Goal: Transaction & Acquisition: Obtain resource

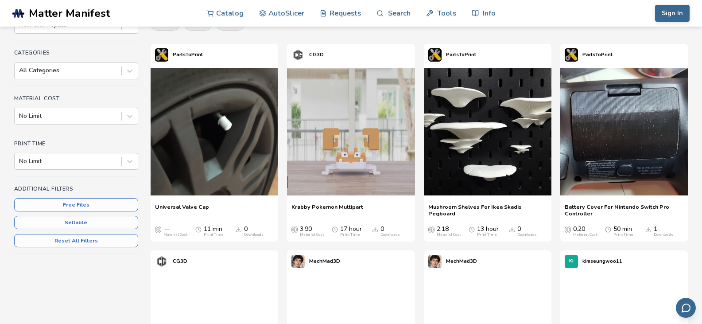
scroll to position [107, 0]
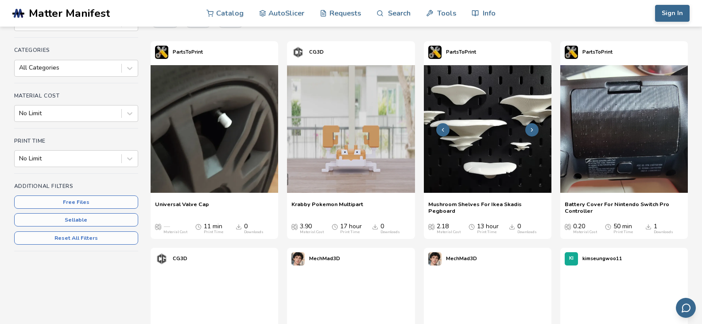
click at [480, 125] on img at bounding box center [488, 129] width 128 height 128
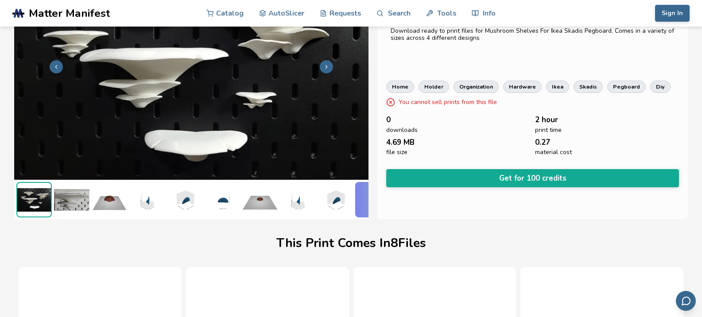
scroll to position [79, 0]
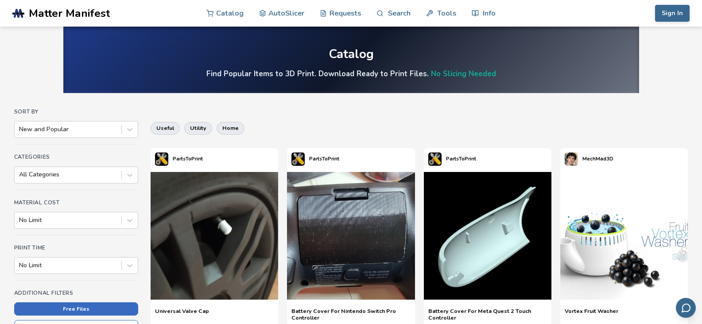
click at [69, 310] on button "Free Files" at bounding box center [76, 308] width 124 height 13
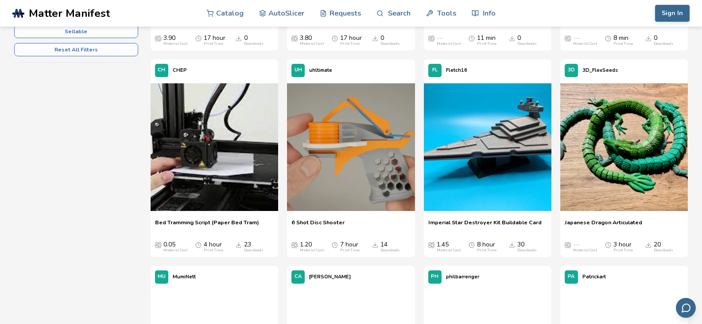
scroll to position [296, 0]
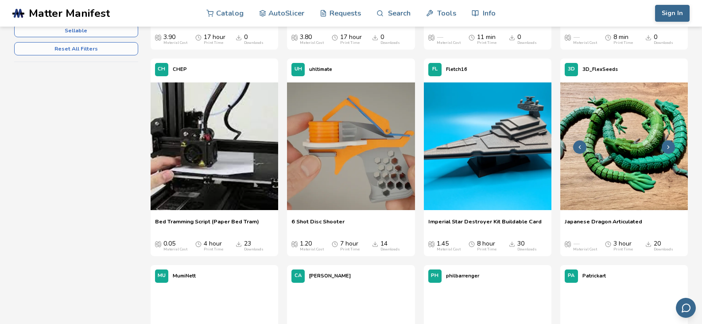
click at [652, 128] on img at bounding box center [625, 146] width 128 height 128
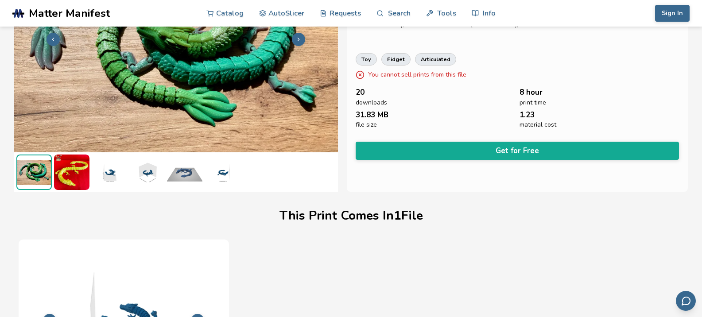
scroll to position [106, 4]
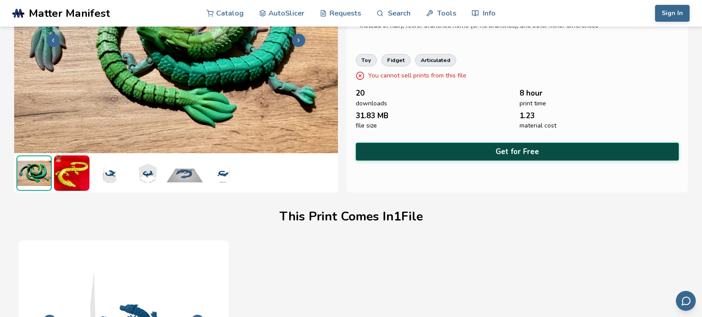
click at [546, 152] on button "Get for Free" at bounding box center [518, 152] width 324 height 18
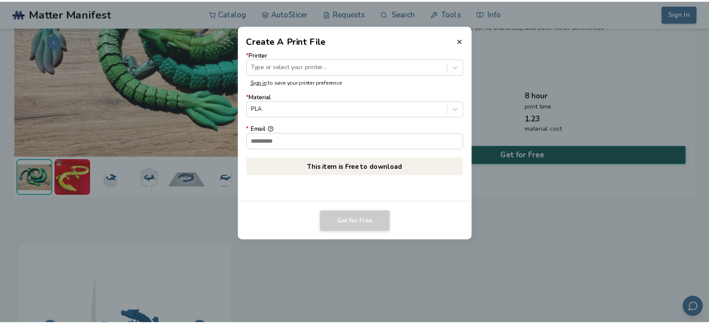
scroll to position [105, 0]
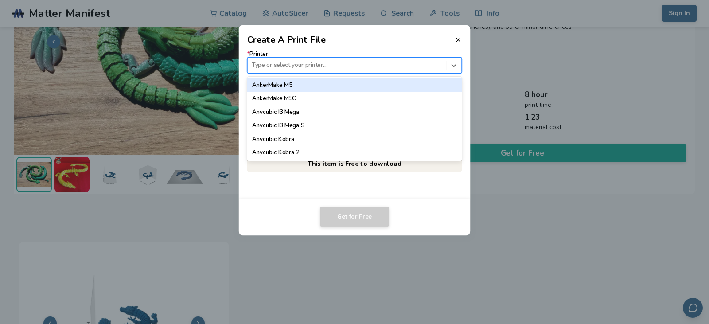
click at [338, 65] on div at bounding box center [347, 65] width 190 height 8
type input "***"
click at [312, 85] on div "Ender 3" at bounding box center [354, 84] width 215 height 13
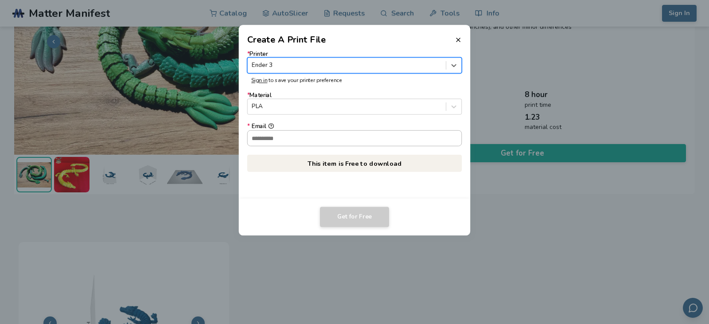
click at [286, 142] on input "* Email" at bounding box center [355, 137] width 214 height 15
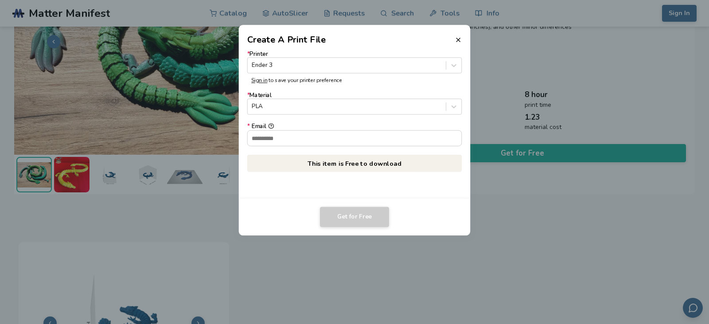
type input "**********"
click at [362, 220] on button "Get for Free" at bounding box center [354, 217] width 69 height 20
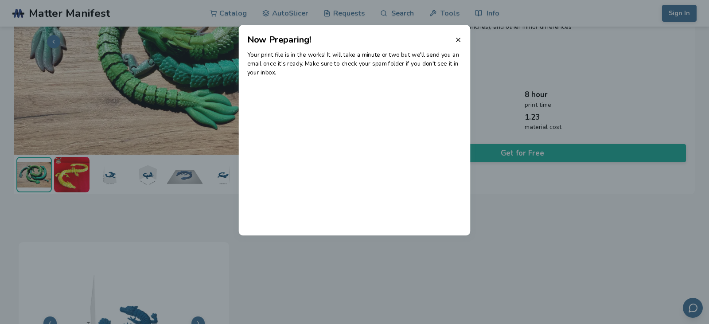
click at [529, 192] on dialog "Now Preparing! Your print file is in the works! It will take a minute or two bu…" at bounding box center [355, 162] width 674 height 308
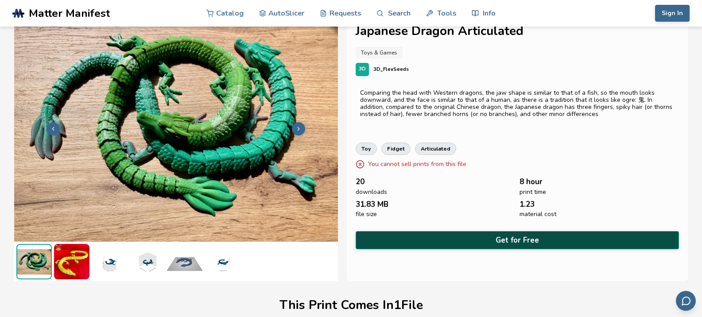
scroll to position [19, 0]
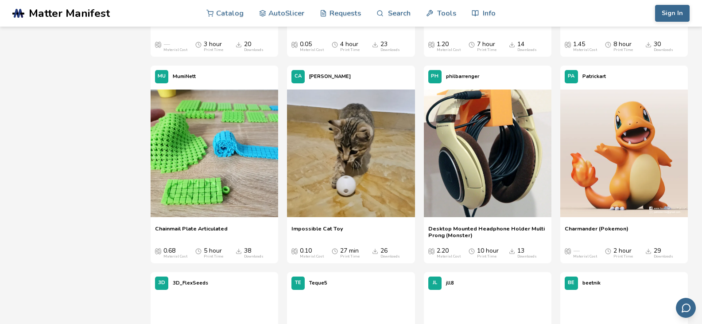
scroll to position [496, 0]
click at [193, 160] on img at bounding box center [215, 153] width 128 height 128
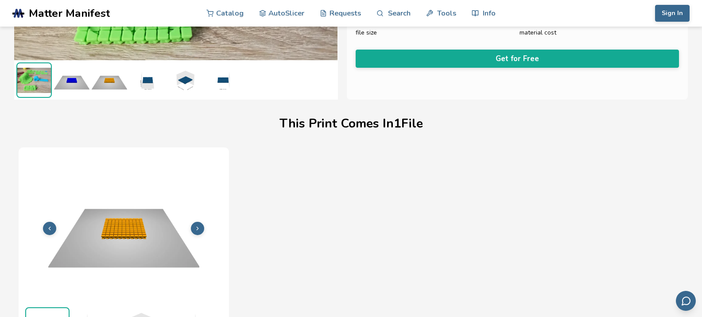
scroll to position [205, 0]
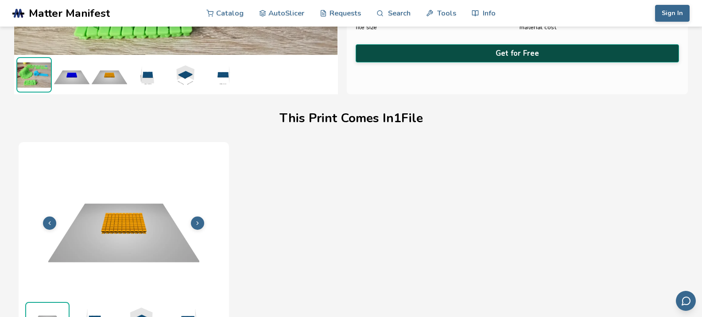
click at [516, 46] on button "Get for Free" at bounding box center [518, 53] width 324 height 18
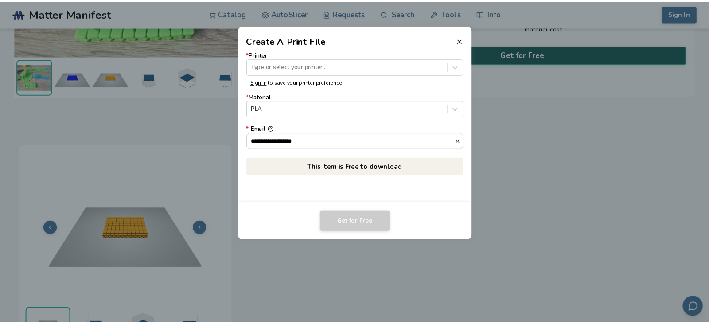
scroll to position [203, 0]
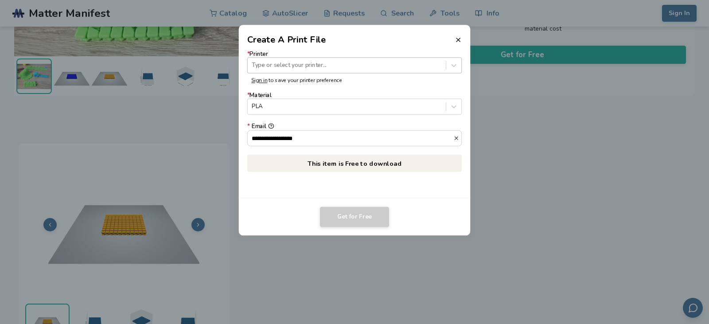
click at [335, 64] on div at bounding box center [347, 65] width 190 height 8
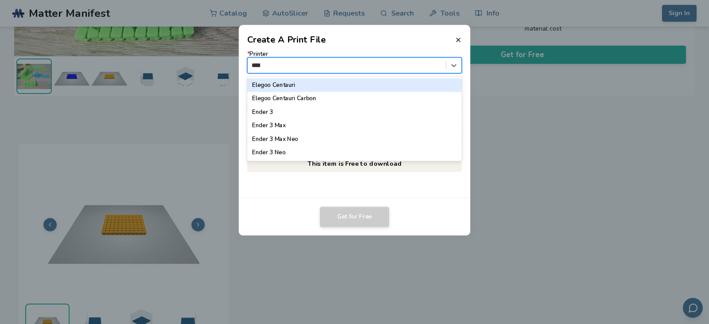
type input "*****"
click at [311, 82] on div "Ender 3" at bounding box center [354, 84] width 215 height 13
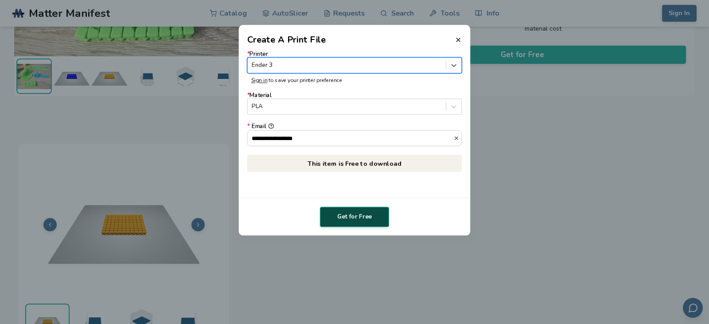
click at [358, 216] on button "Get for Free" at bounding box center [354, 217] width 69 height 20
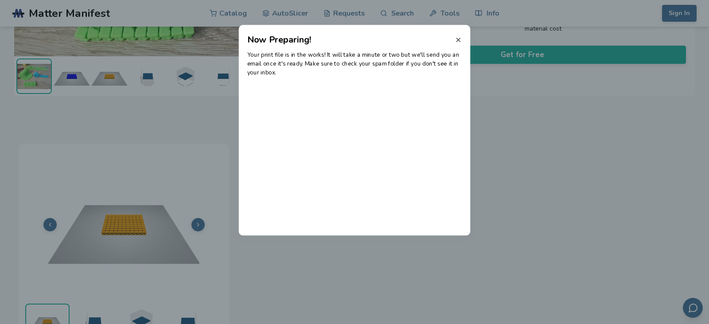
click at [459, 41] on icon at bounding box center [458, 39] width 7 height 7
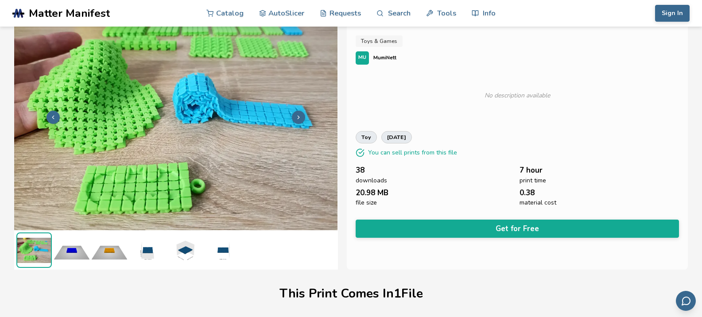
scroll to position [0, 4]
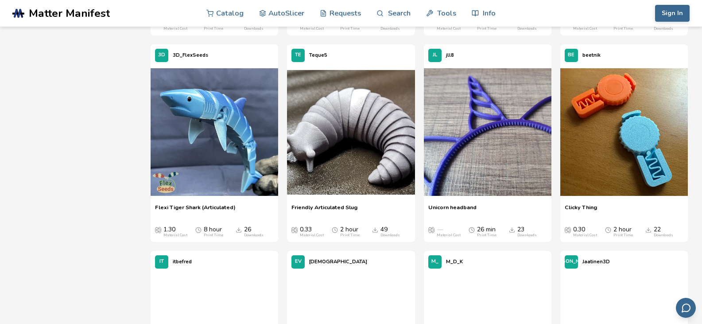
scroll to position [724, 0]
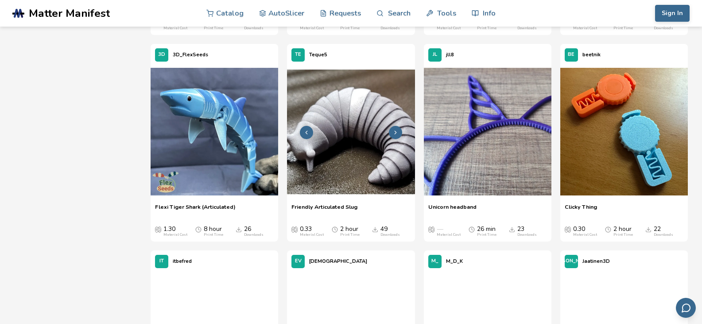
click at [353, 148] on img at bounding box center [351, 132] width 128 height 128
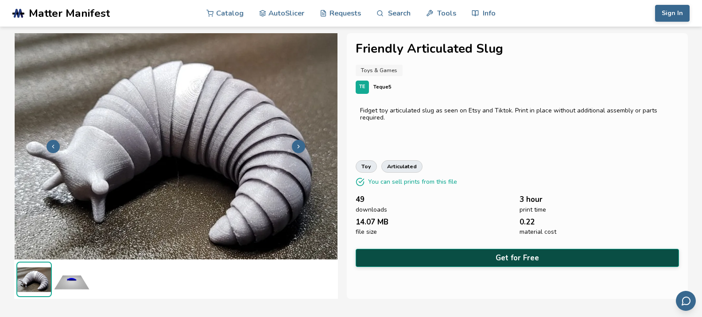
click at [493, 249] on button "Get for Free" at bounding box center [518, 258] width 324 height 18
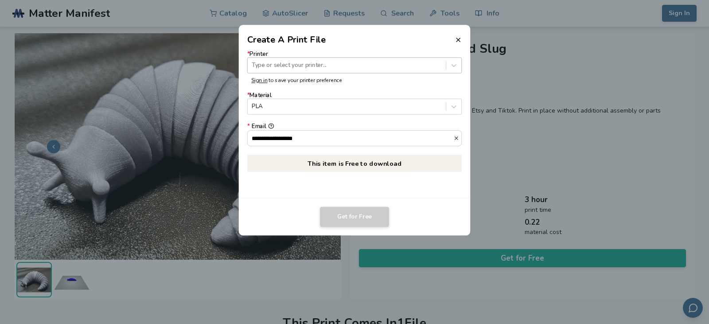
click at [339, 70] on div "Type or select your printer..." at bounding box center [347, 65] width 198 height 12
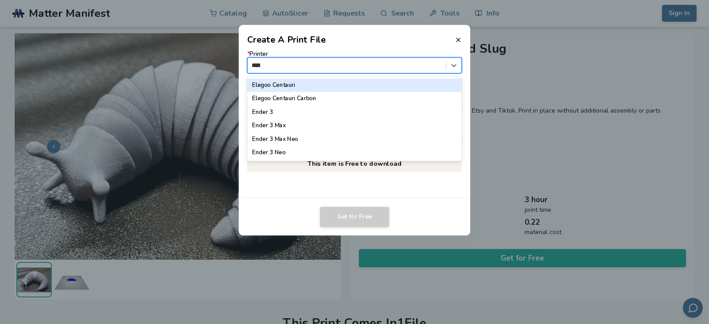
type input "*****"
click at [328, 82] on div "Ender 3" at bounding box center [354, 84] width 215 height 13
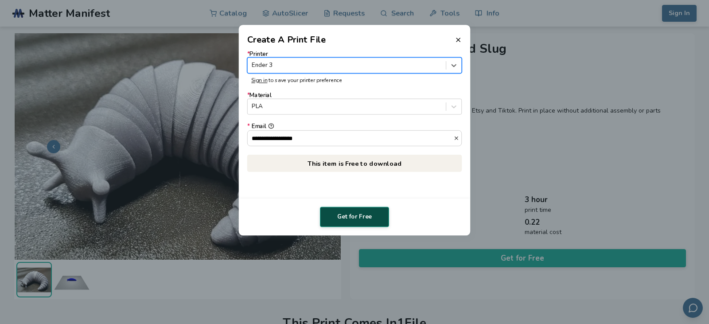
click at [367, 214] on button "Get for Free" at bounding box center [354, 217] width 69 height 20
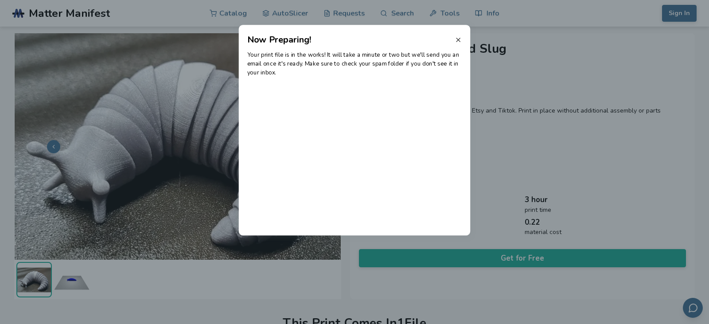
click at [459, 43] on icon at bounding box center [458, 39] width 7 height 7
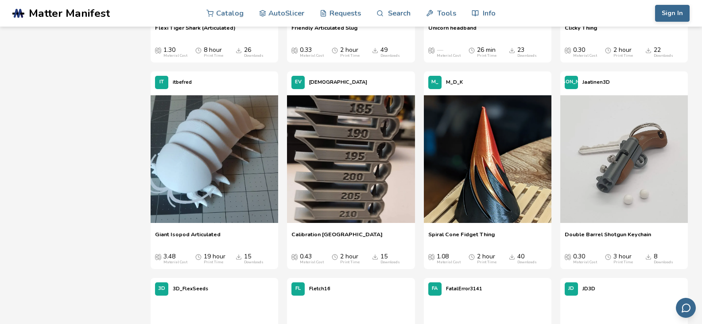
scroll to position [908, 0]
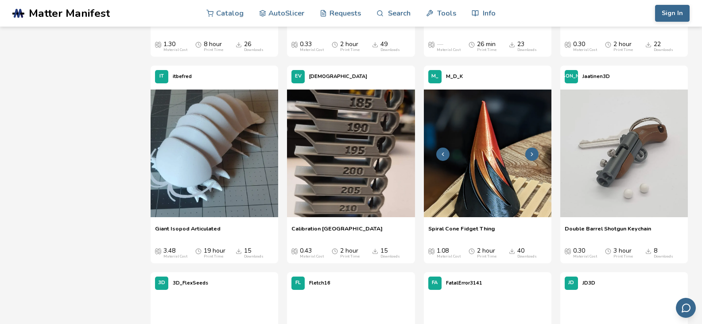
click at [493, 183] on img at bounding box center [488, 154] width 128 height 128
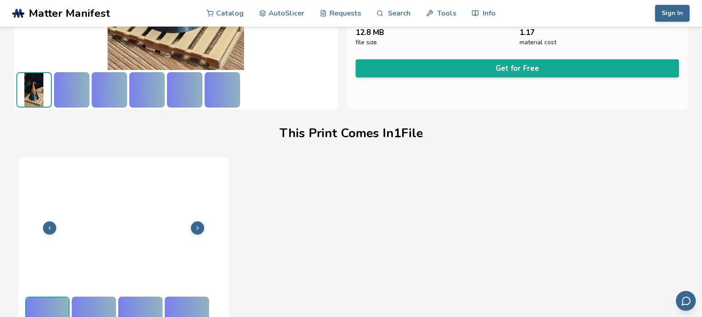
scroll to position [205, 0]
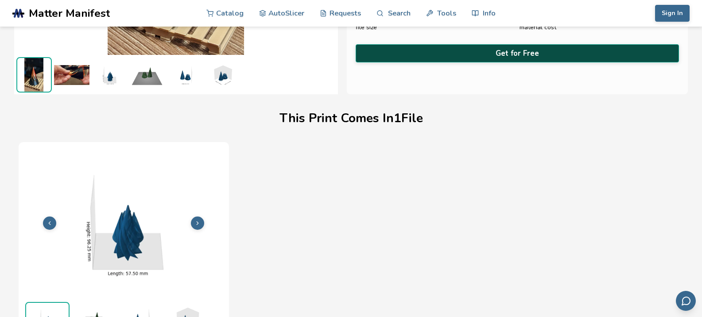
click at [487, 48] on button "Get for Free" at bounding box center [518, 53] width 324 height 18
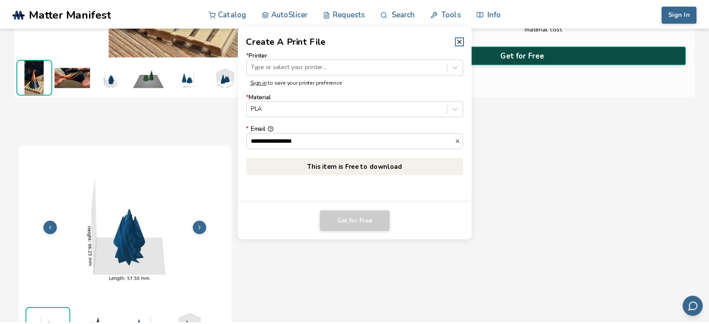
scroll to position [203, 0]
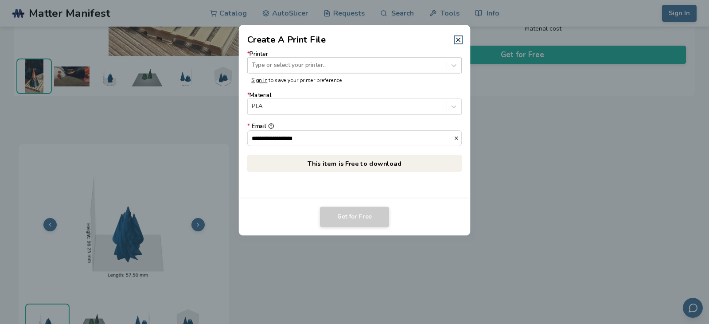
click at [340, 70] on div "Type or select your printer..." at bounding box center [347, 65] width 198 height 12
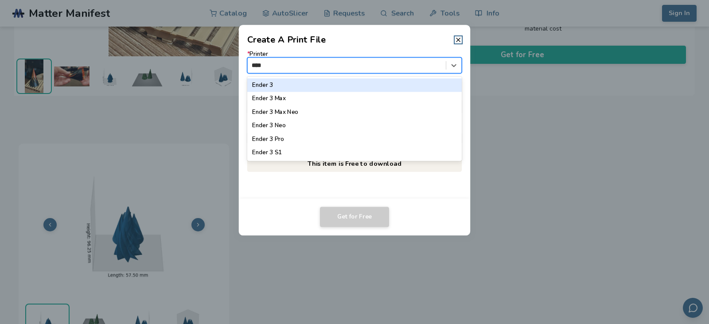
type input "*****"
click at [327, 83] on div "Ender 3" at bounding box center [354, 84] width 215 height 13
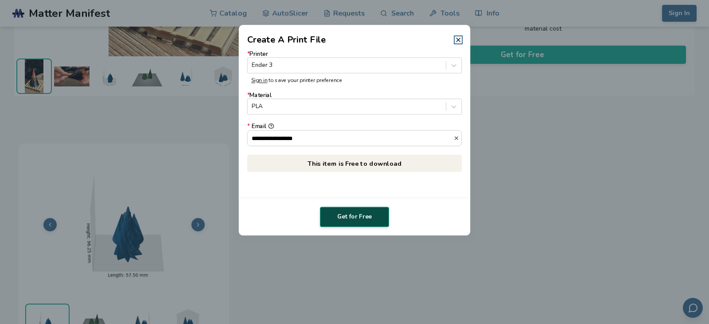
click at [363, 215] on button "Get for Free" at bounding box center [354, 217] width 69 height 20
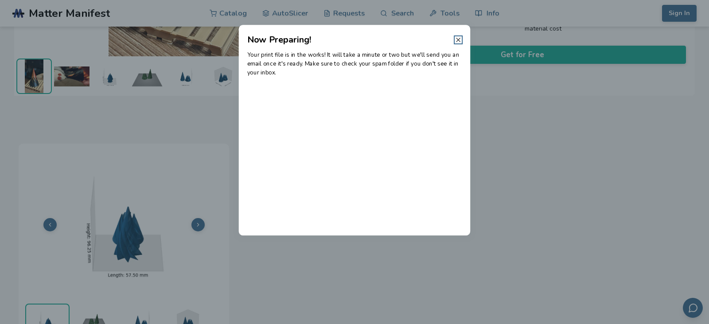
click at [460, 37] on icon at bounding box center [458, 39] width 7 height 7
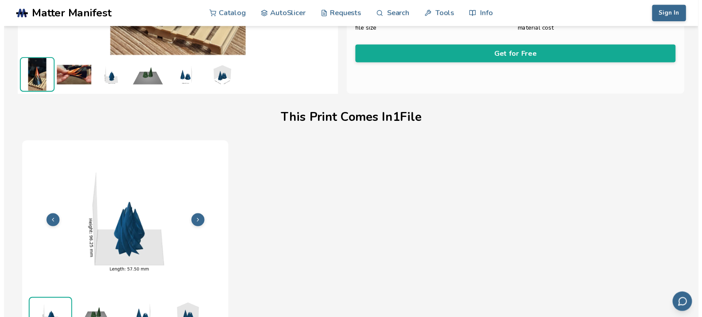
scroll to position [205, 0]
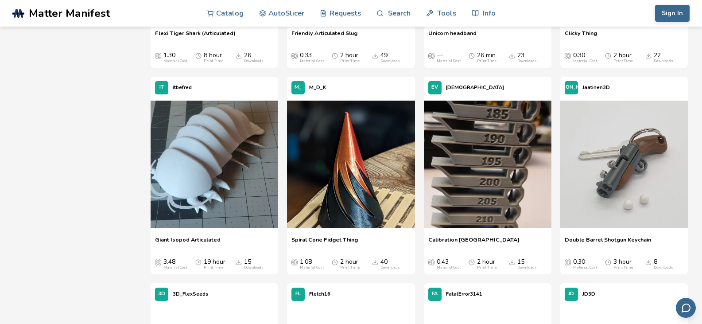
scroll to position [938, 0]
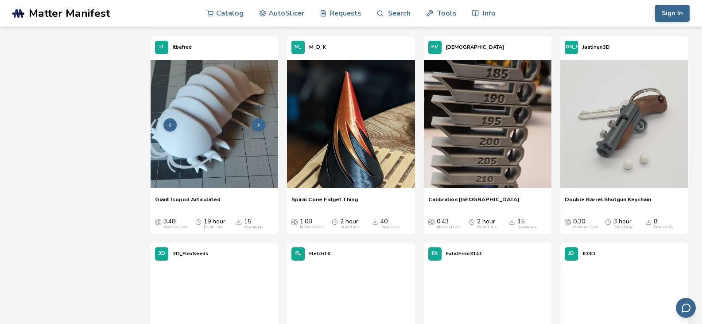
click at [210, 126] on img at bounding box center [215, 124] width 128 height 128
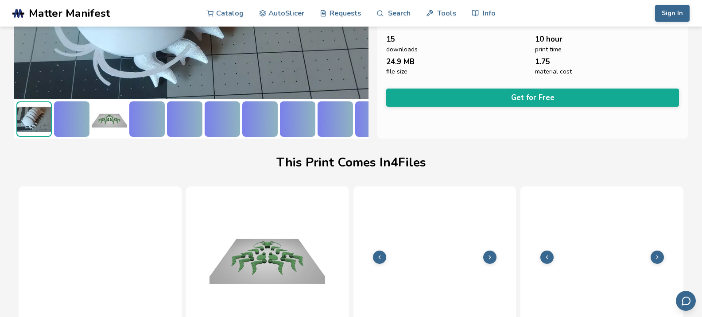
scroll to position [205, 4]
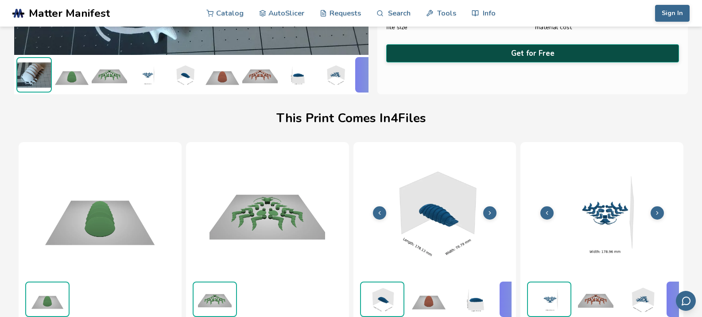
click at [538, 51] on button "Get for Free" at bounding box center [532, 53] width 293 height 18
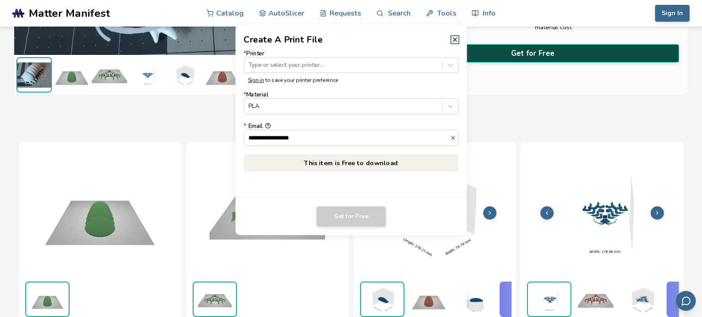
scroll to position [205, 0]
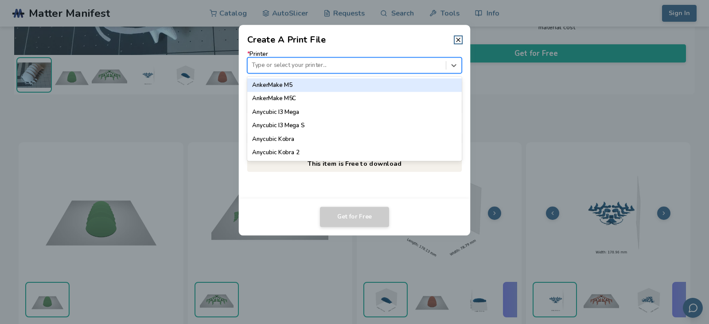
click at [362, 67] on div at bounding box center [347, 65] width 190 height 8
type input "*****"
click at [347, 83] on div "Ender 3" at bounding box center [354, 84] width 215 height 13
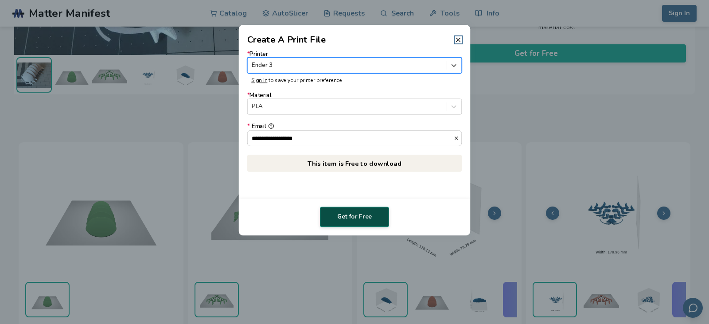
click at [355, 216] on button "Get for Free" at bounding box center [354, 217] width 69 height 20
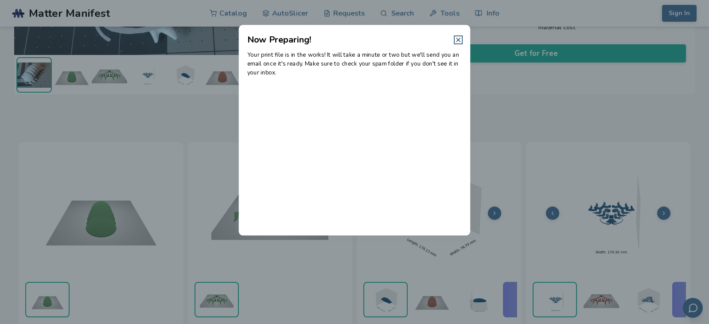
click at [460, 39] on icon at bounding box center [458, 39] width 7 height 7
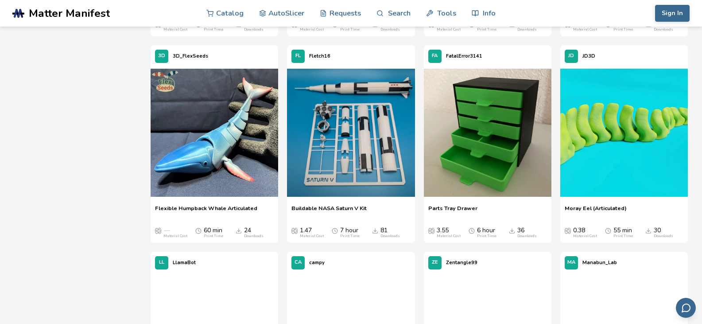
scroll to position [1136, 0]
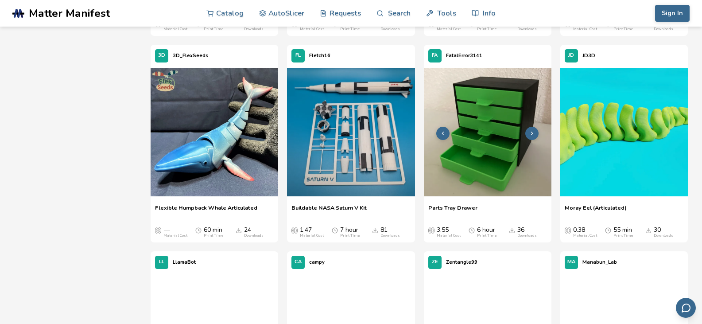
drag, startPoint x: 392, startPoint y: 81, endPoint x: 491, endPoint y: 149, distance: 120.5
click at [491, 149] on img at bounding box center [488, 132] width 128 height 128
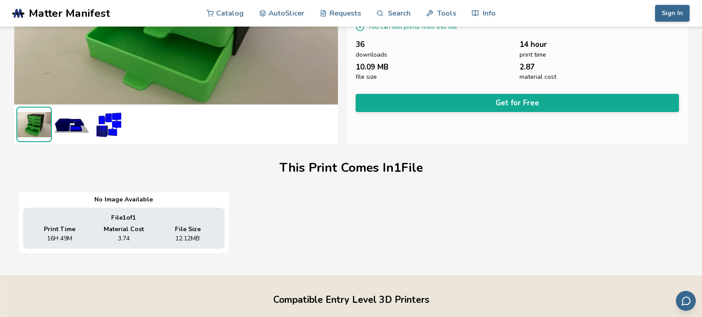
scroll to position [154, 0]
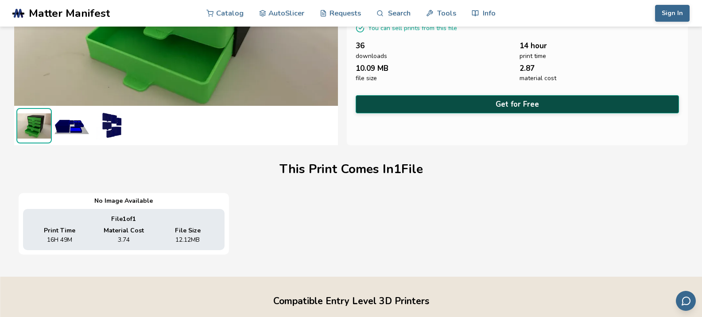
click at [534, 99] on button "Get for Free" at bounding box center [518, 104] width 324 height 18
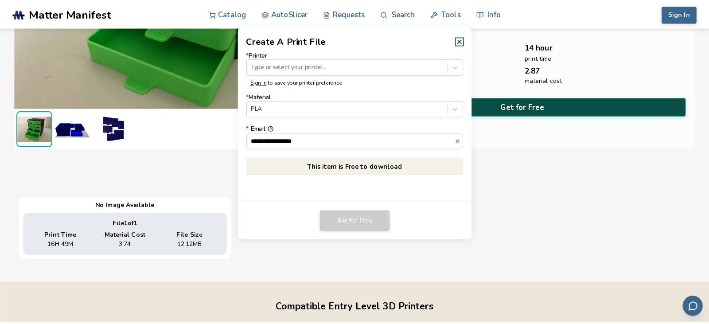
scroll to position [152, 0]
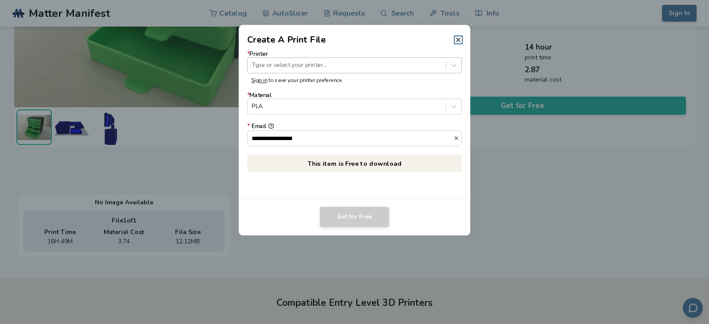
click at [360, 61] on div "Type or select your printer..." at bounding box center [347, 65] width 198 height 12
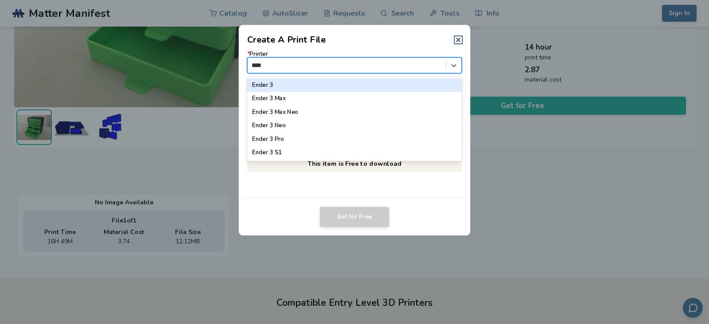
type input "*****"
click at [347, 82] on div "Ender 3" at bounding box center [354, 84] width 215 height 13
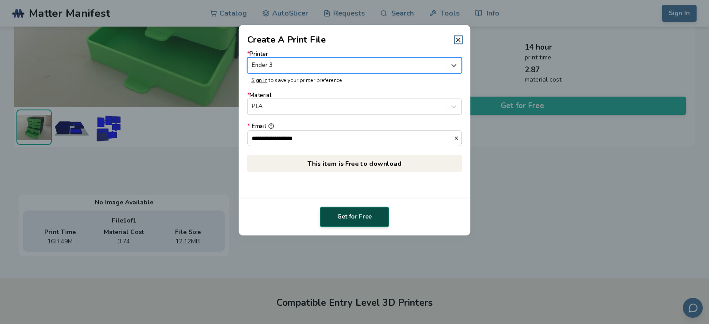
click at [355, 221] on button "Get for Free" at bounding box center [354, 217] width 69 height 20
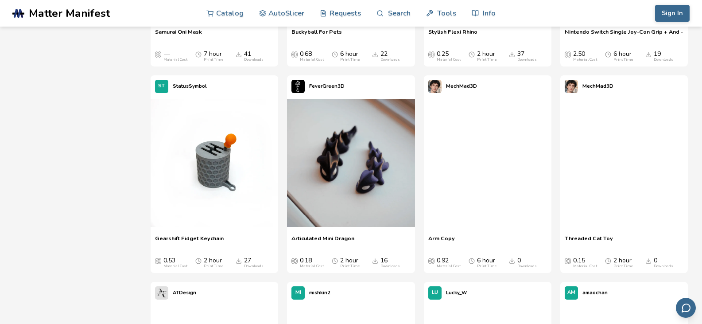
scroll to position [1519, 0]
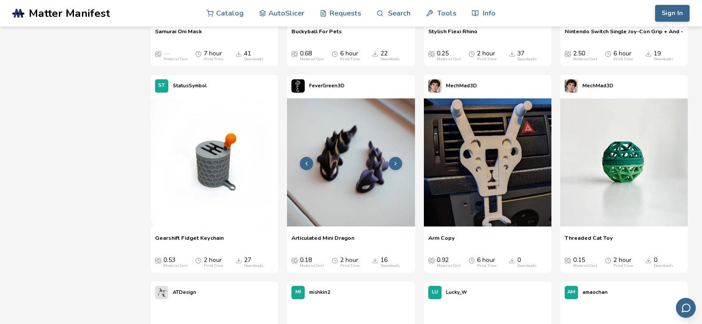
click at [378, 176] on img at bounding box center [351, 162] width 128 height 128
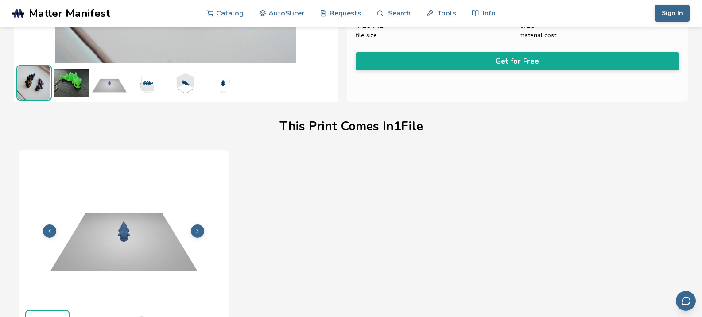
scroll to position [205, 0]
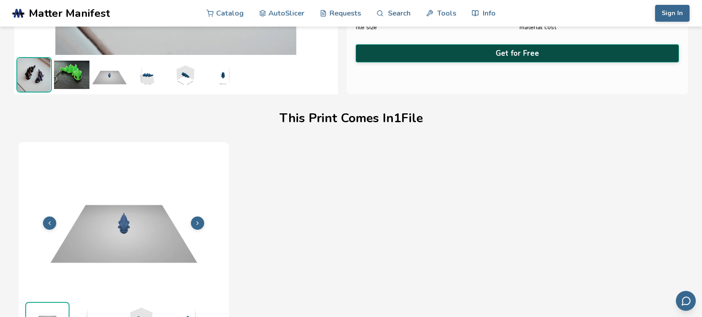
click at [516, 51] on button "Get for Free" at bounding box center [518, 53] width 324 height 18
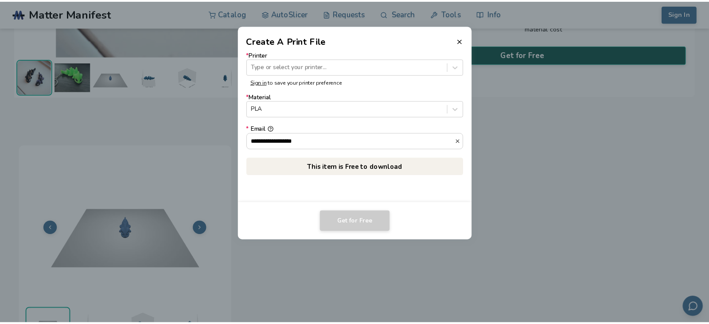
scroll to position [203, 0]
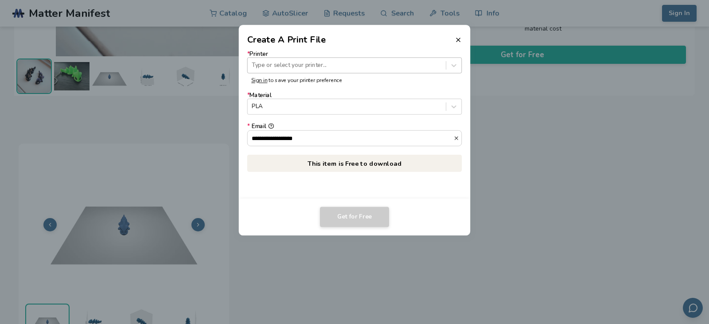
click at [329, 66] on div at bounding box center [347, 65] width 190 height 8
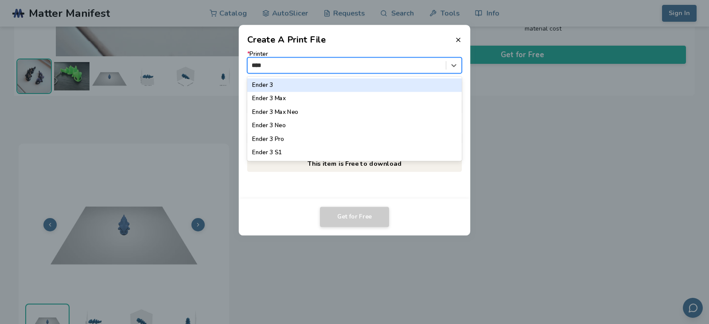
type input "*****"
click at [307, 87] on div "Ender 3" at bounding box center [354, 84] width 215 height 13
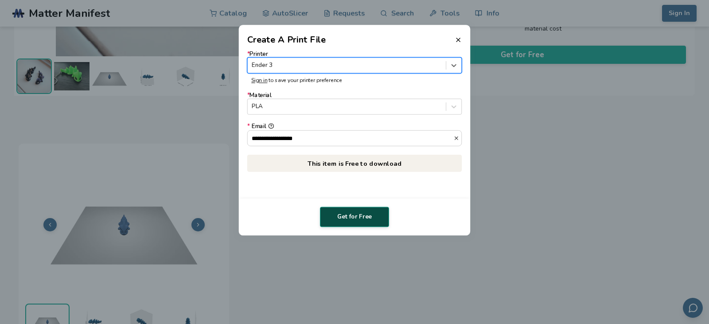
click at [364, 216] on button "Get for Free" at bounding box center [354, 217] width 69 height 20
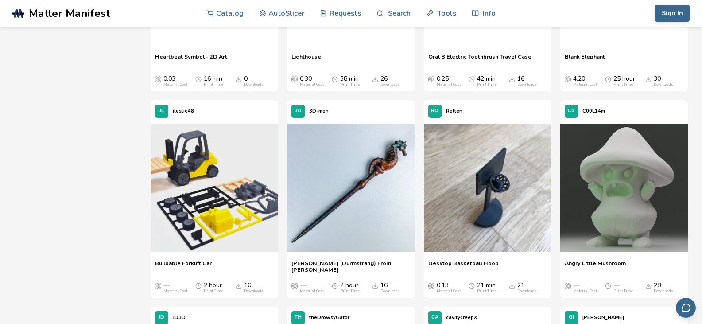
scroll to position [1907, 0]
click at [357, 199] on img at bounding box center [351, 187] width 128 height 128
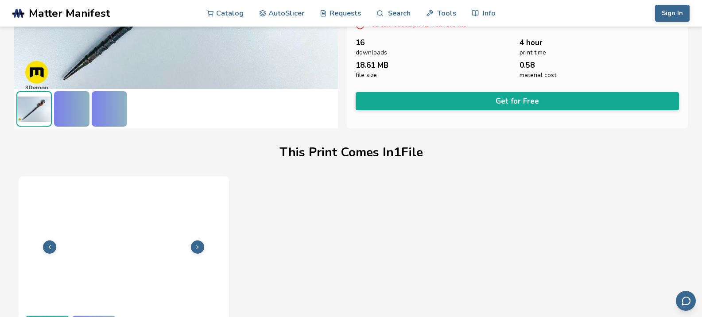
scroll to position [205, 0]
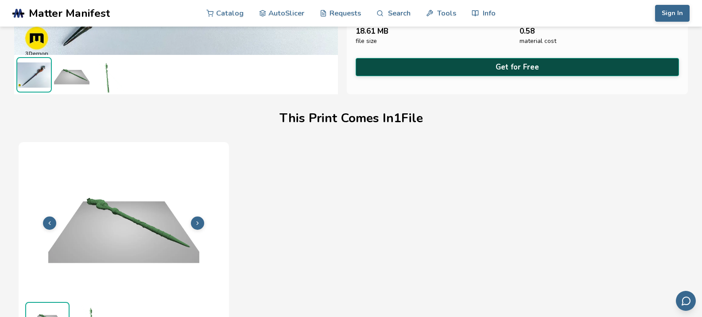
click at [526, 58] on button "Get for Free" at bounding box center [518, 67] width 324 height 18
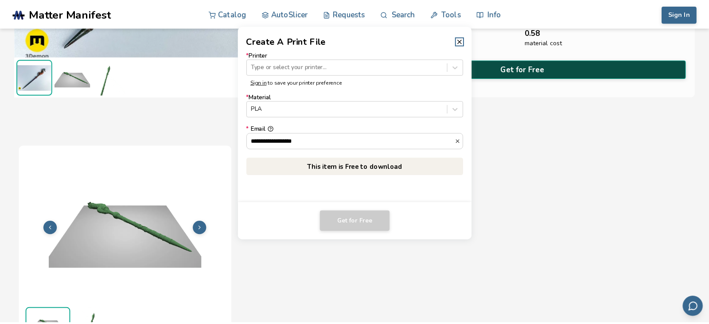
scroll to position [203, 0]
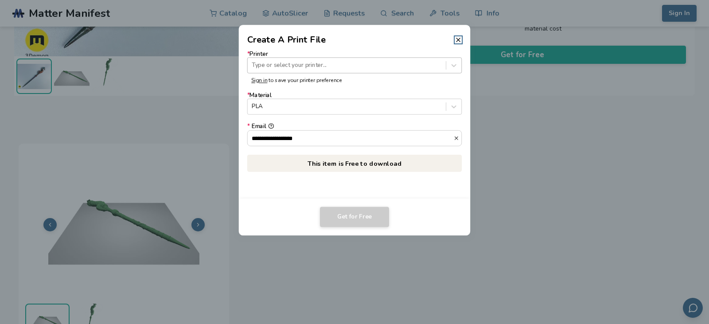
click at [340, 65] on div at bounding box center [347, 65] width 190 height 8
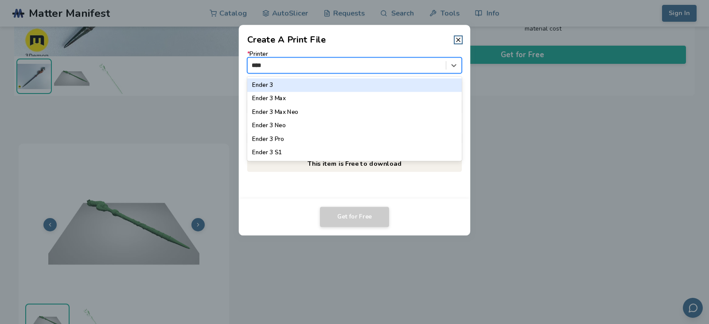
type input "*****"
click at [326, 84] on div "Ender 3" at bounding box center [354, 84] width 215 height 13
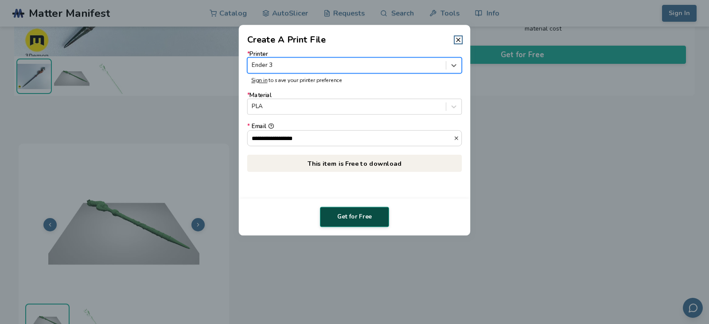
click at [367, 218] on button "Get for Free" at bounding box center [354, 217] width 69 height 20
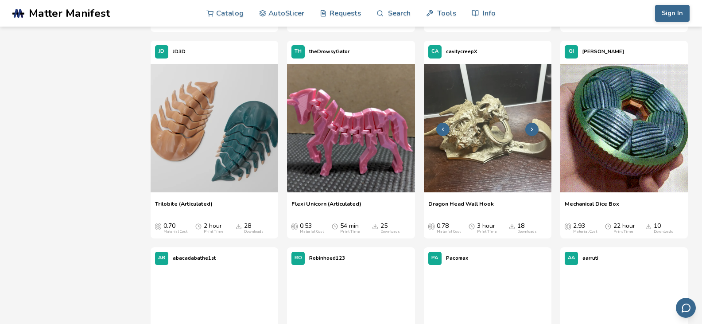
scroll to position [2184, 0]
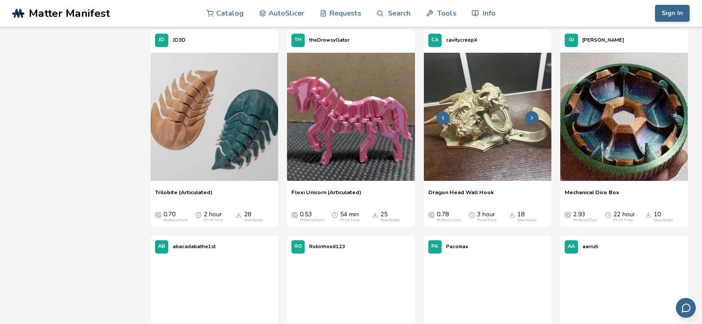
click at [510, 143] on img at bounding box center [488, 117] width 128 height 128
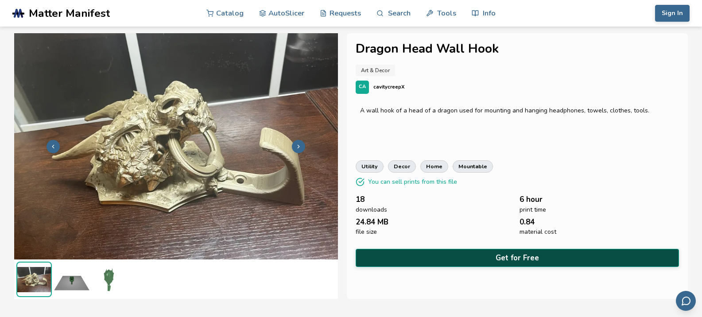
click at [501, 253] on button "Get for Free" at bounding box center [518, 258] width 324 height 18
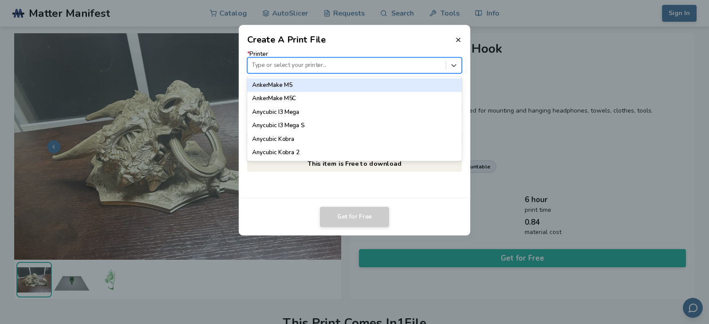
click at [344, 66] on div at bounding box center [347, 65] width 190 height 8
type input "*****"
click at [328, 85] on div "Ender 3" at bounding box center [354, 84] width 215 height 13
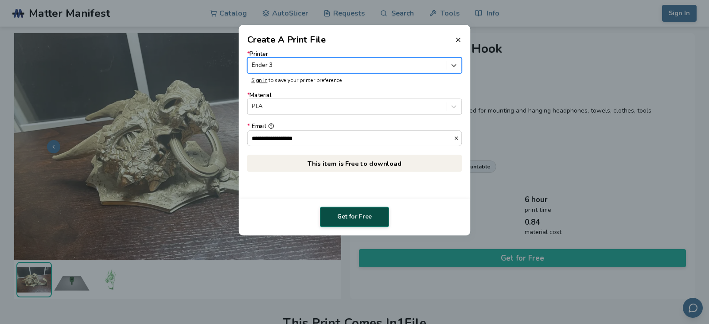
click at [348, 216] on button "Get for Free" at bounding box center [354, 217] width 69 height 20
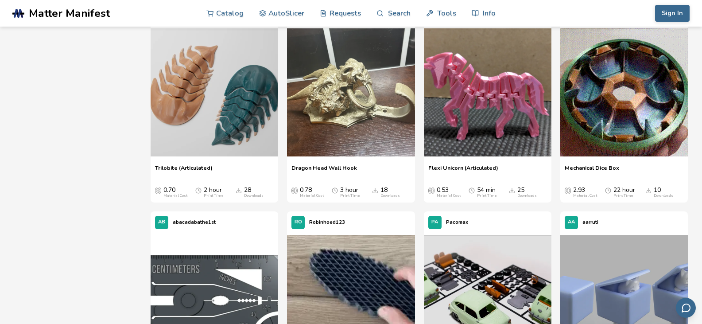
scroll to position [2159, 0]
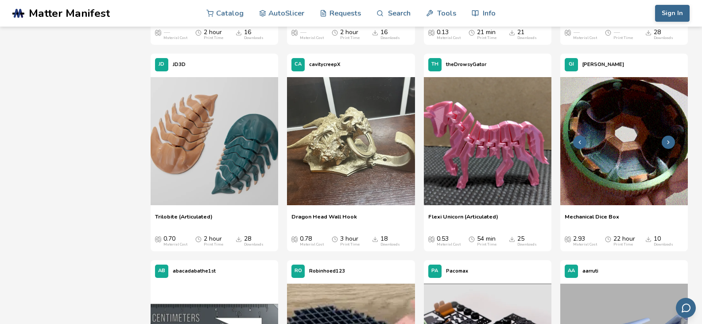
click at [643, 156] on img at bounding box center [625, 141] width 128 height 128
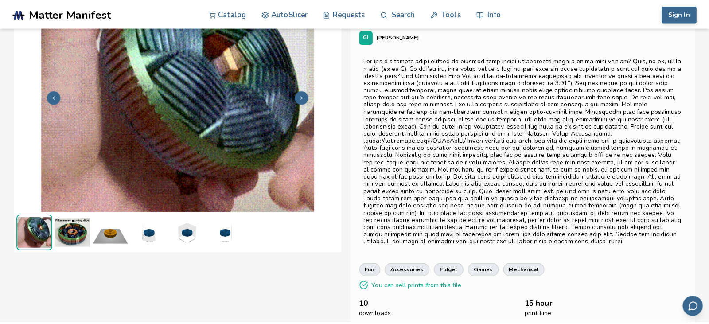
scroll to position [320, 0]
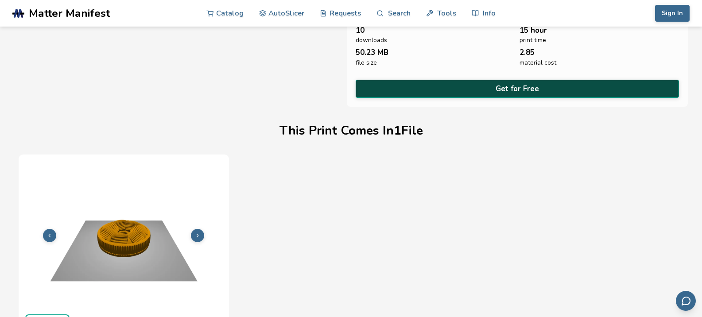
click at [551, 80] on button "Get for Free" at bounding box center [518, 89] width 324 height 18
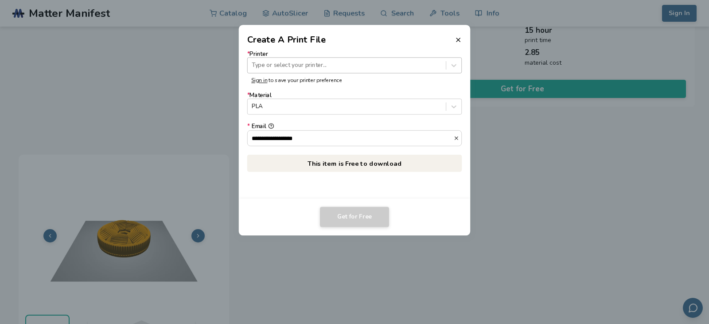
click at [347, 68] on div at bounding box center [347, 65] width 190 height 8
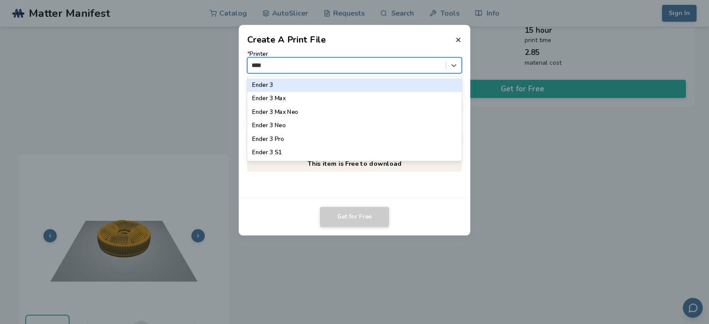
type input "*****"
click at [332, 85] on div "Ender 3" at bounding box center [354, 84] width 215 height 13
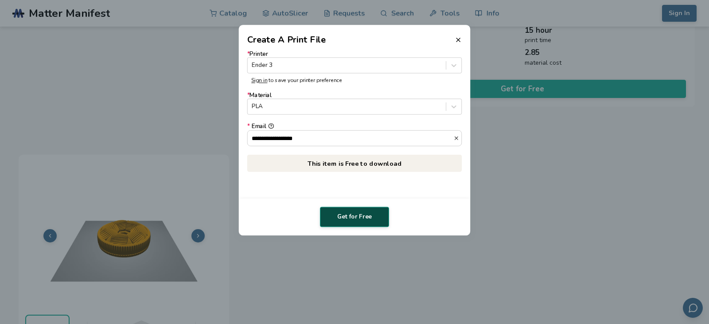
click at [361, 216] on button "Get for Free" at bounding box center [354, 217] width 69 height 20
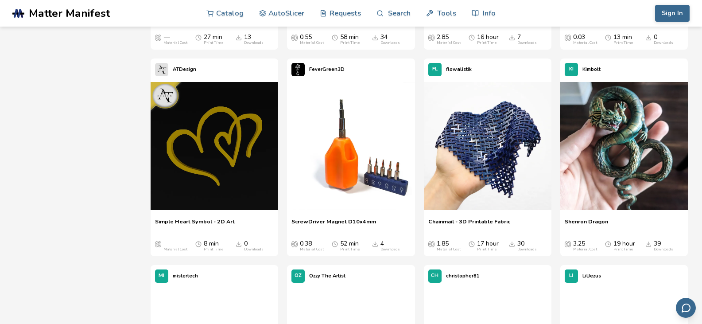
scroll to position [2775, 0]
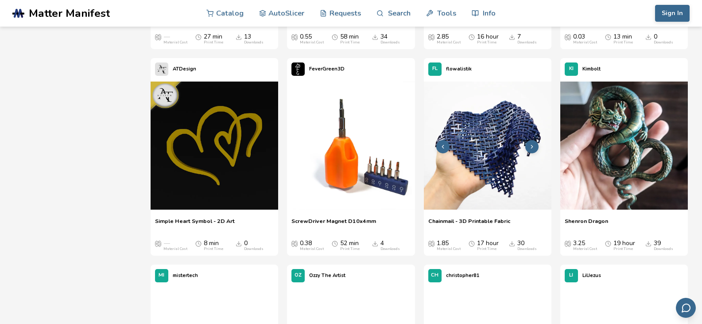
click at [500, 128] on img at bounding box center [488, 146] width 128 height 128
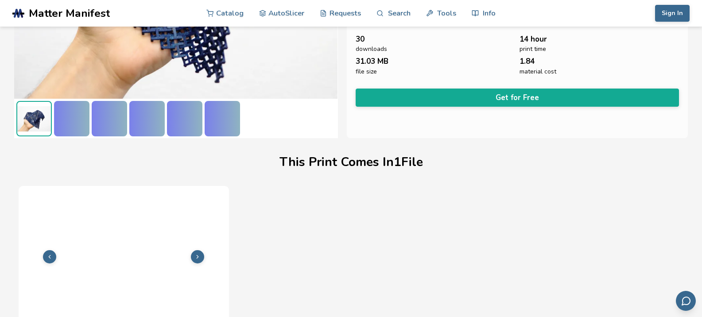
scroll to position [205, 0]
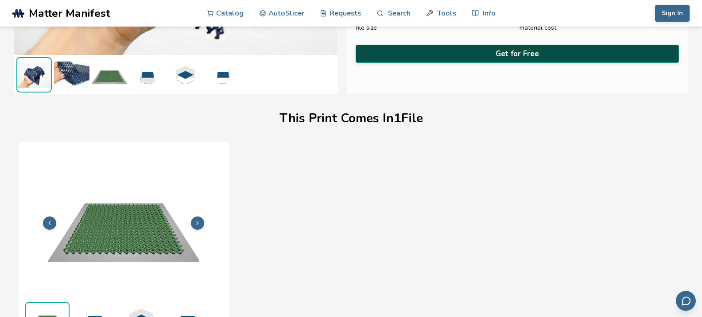
click at [528, 52] on button "Get for Free" at bounding box center [518, 54] width 324 height 18
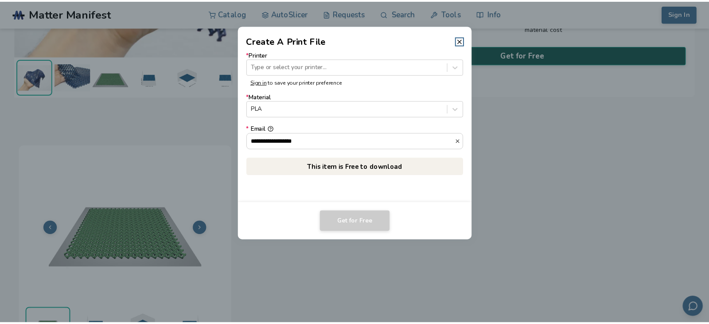
scroll to position [203, 0]
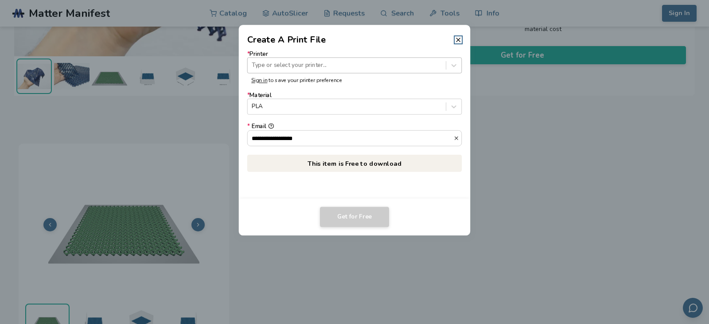
click at [358, 67] on div at bounding box center [347, 65] width 190 height 8
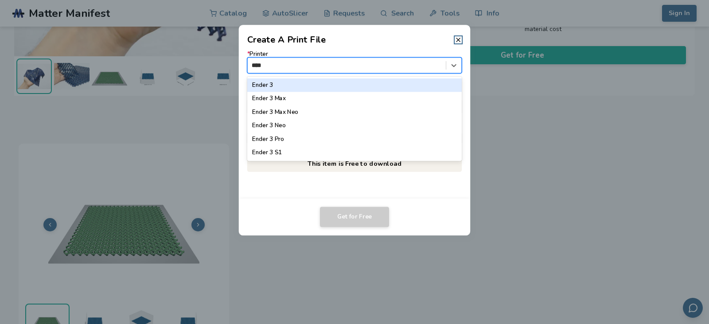
type input "*****"
click at [343, 82] on div "Ender 3" at bounding box center [354, 84] width 215 height 13
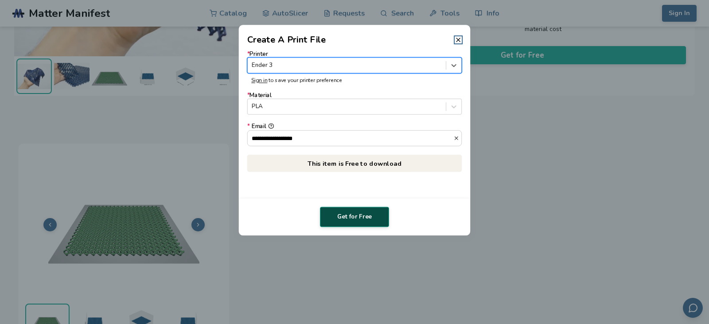
click at [357, 220] on button "Get for Free" at bounding box center [354, 217] width 69 height 20
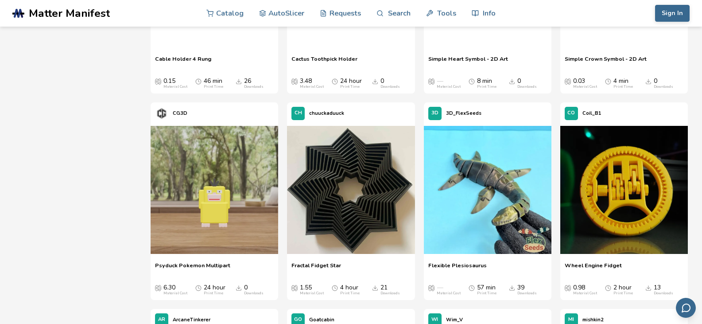
scroll to position [3804, 0]
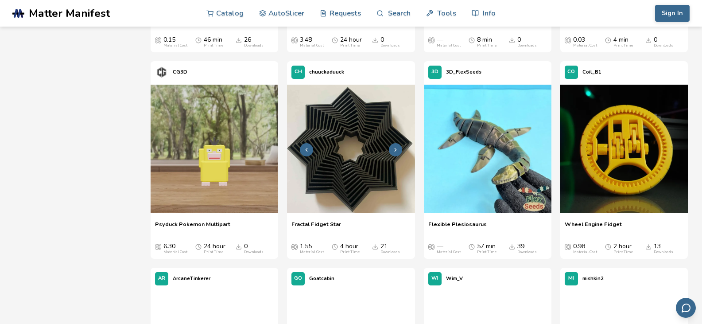
click at [345, 157] on img at bounding box center [351, 149] width 128 height 128
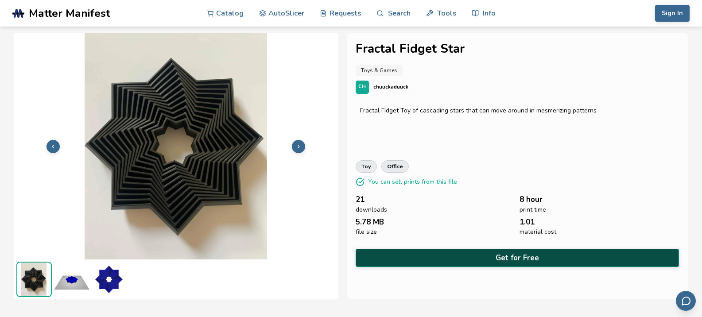
click at [508, 256] on button "Get for Free" at bounding box center [518, 258] width 324 height 18
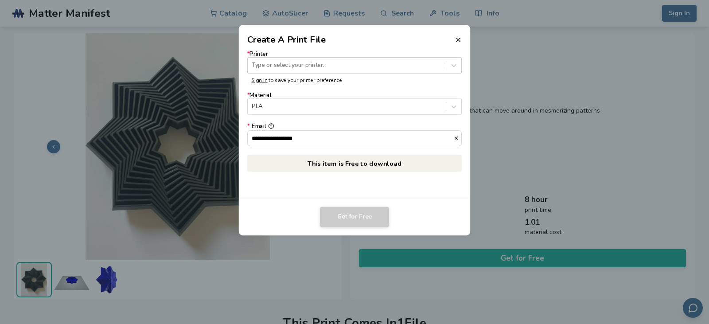
click at [356, 62] on div at bounding box center [347, 65] width 190 height 8
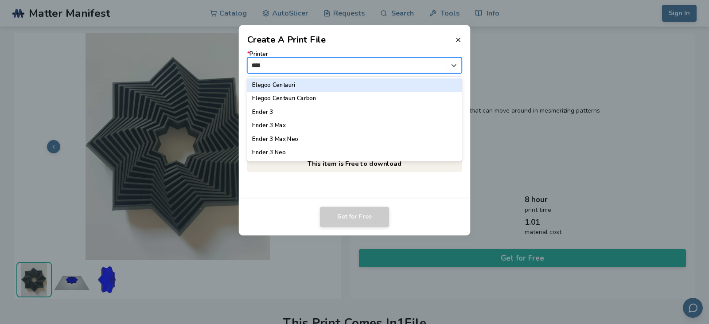
type input "*****"
click at [345, 83] on div "Ender 3" at bounding box center [354, 84] width 215 height 13
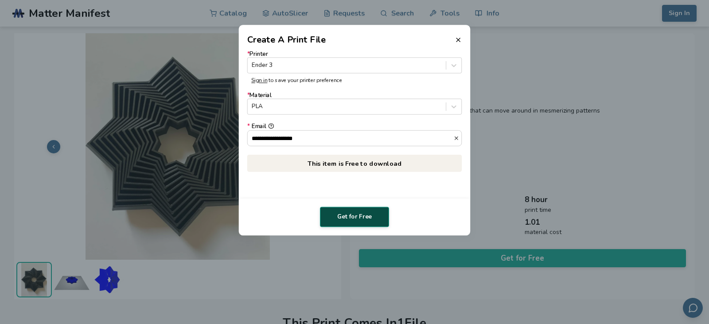
click at [362, 213] on button "Get for Free" at bounding box center [354, 217] width 69 height 20
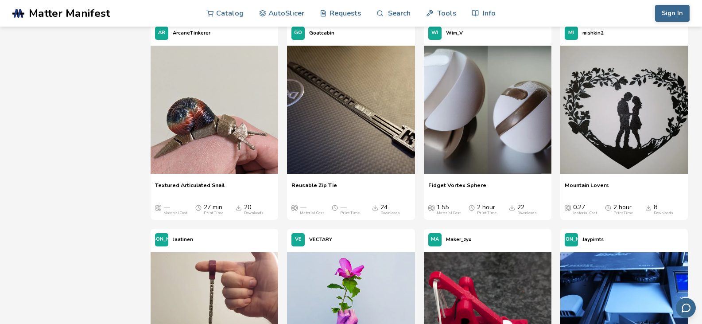
scroll to position [4072, 0]
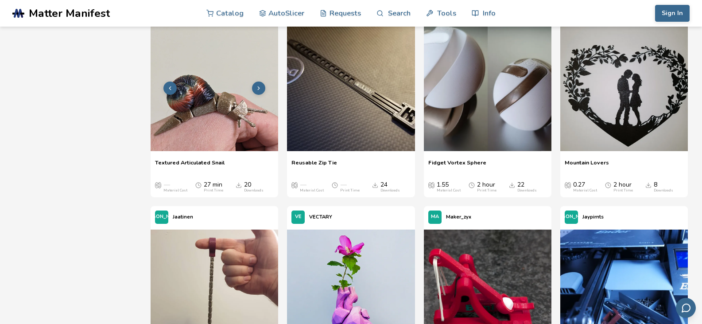
click at [191, 96] on img at bounding box center [215, 87] width 128 height 128
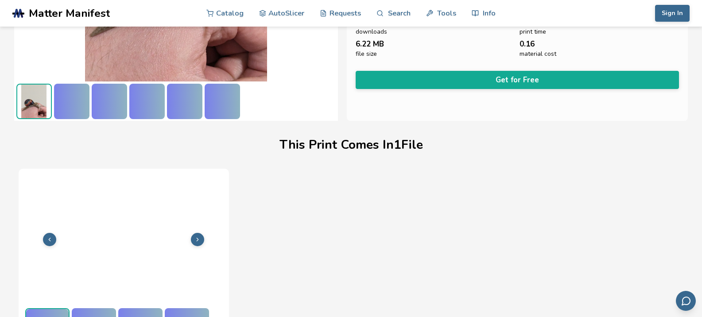
scroll to position [205, 0]
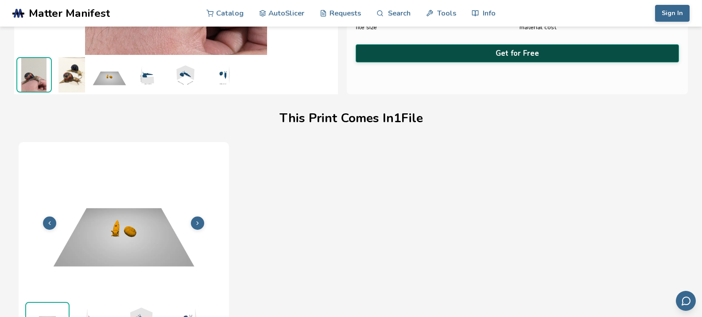
click at [499, 54] on button "Get for Free" at bounding box center [518, 53] width 324 height 18
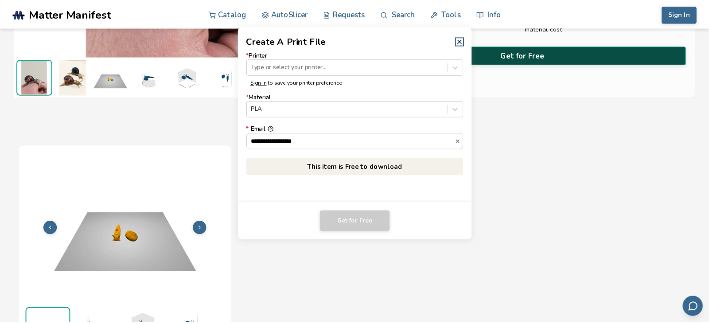
scroll to position [203, 0]
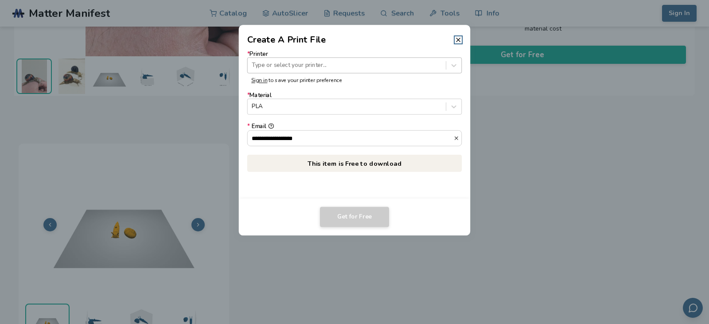
click at [354, 65] on div at bounding box center [347, 65] width 190 height 8
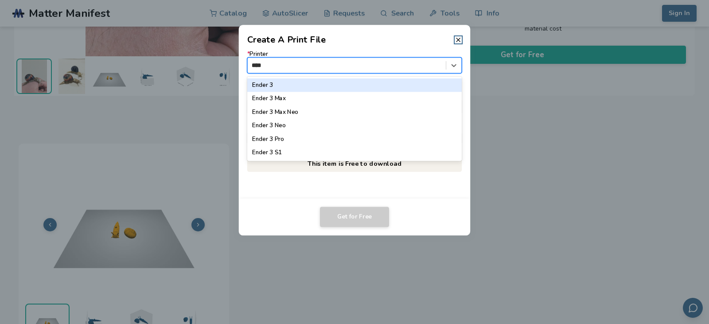
type input "*****"
click at [344, 86] on div "Ender 3" at bounding box center [354, 84] width 215 height 13
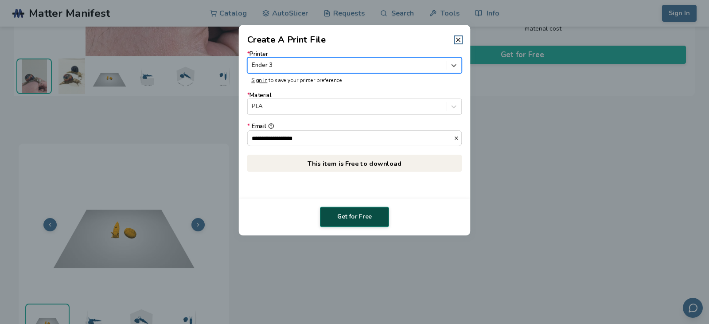
click at [361, 213] on button "Get for Free" at bounding box center [354, 217] width 69 height 20
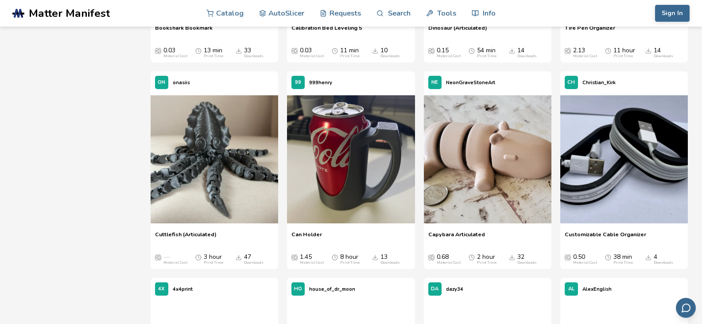
scroll to position [5866, 0]
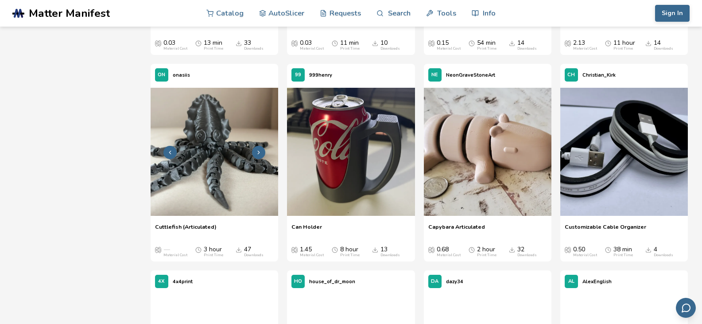
click at [236, 162] on img at bounding box center [215, 152] width 128 height 128
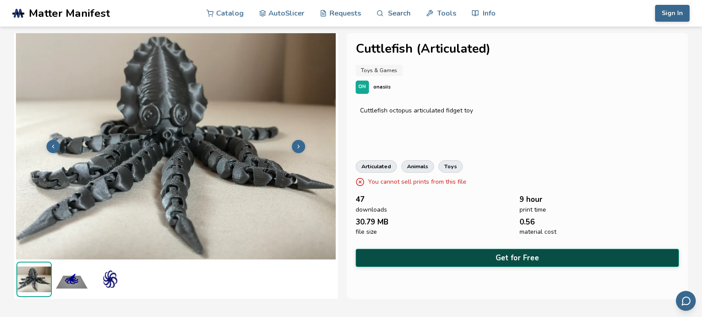
click at [507, 256] on button "Get for Free" at bounding box center [518, 258] width 324 height 18
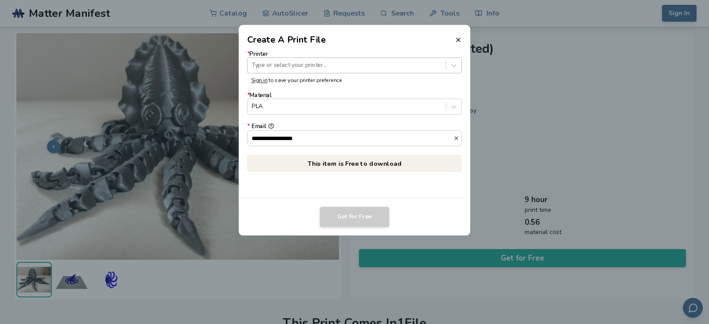
click at [315, 62] on div at bounding box center [347, 65] width 190 height 8
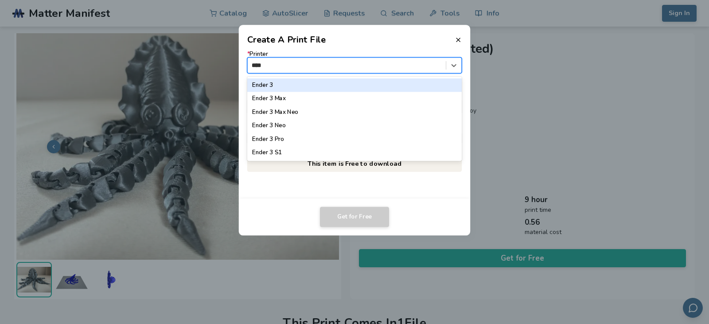
type input "*****"
click at [310, 83] on div "Ender 3" at bounding box center [354, 84] width 215 height 13
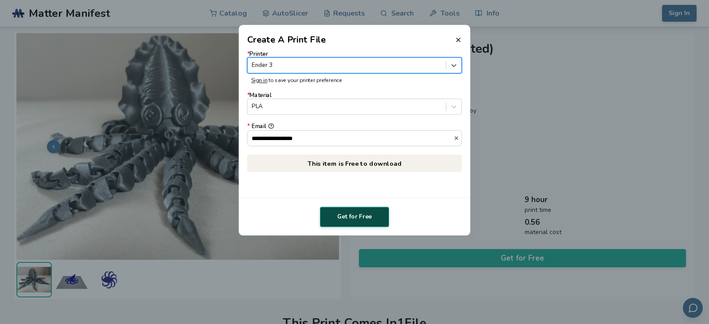
click at [359, 218] on button "Get for Free" at bounding box center [354, 217] width 69 height 20
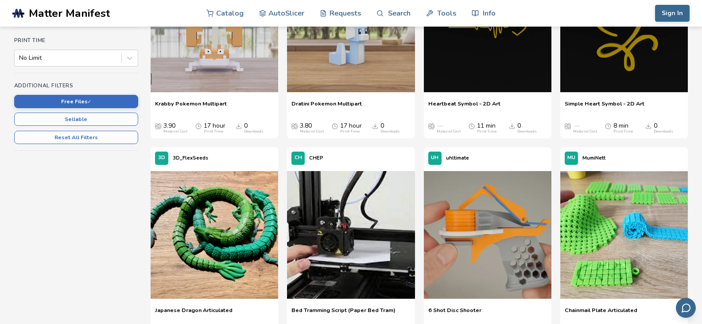
scroll to position [112, 0]
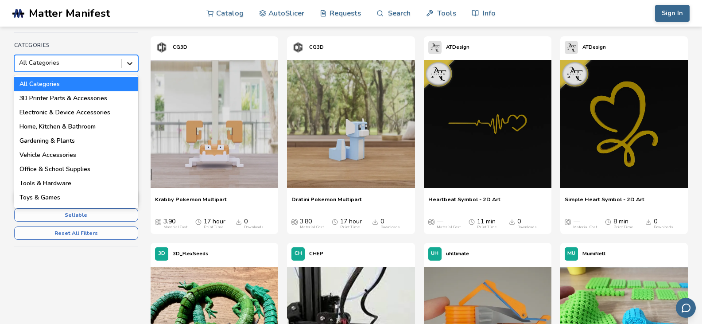
click at [130, 64] on icon at bounding box center [129, 63] width 5 height 3
click at [50, 196] on div "Toys & Games" at bounding box center [76, 198] width 124 height 14
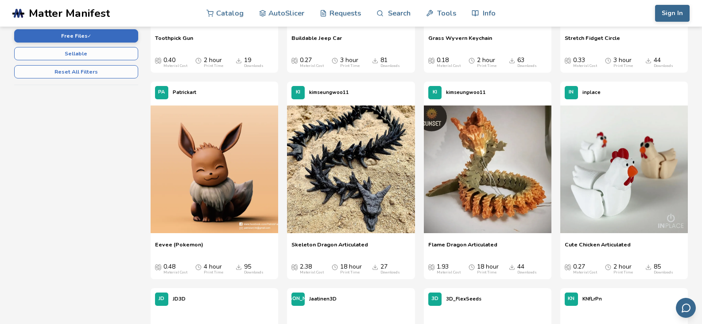
scroll to position [273, 0]
click at [506, 178] on img at bounding box center [488, 169] width 128 height 128
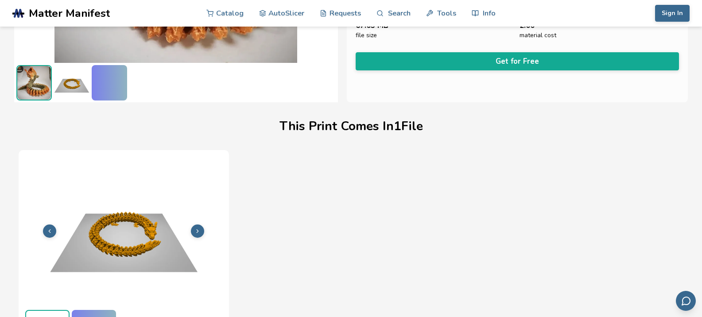
scroll to position [205, 0]
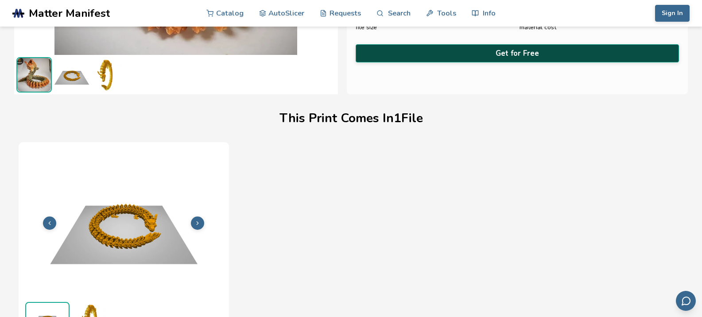
click at [522, 48] on button "Get for Free" at bounding box center [518, 53] width 324 height 18
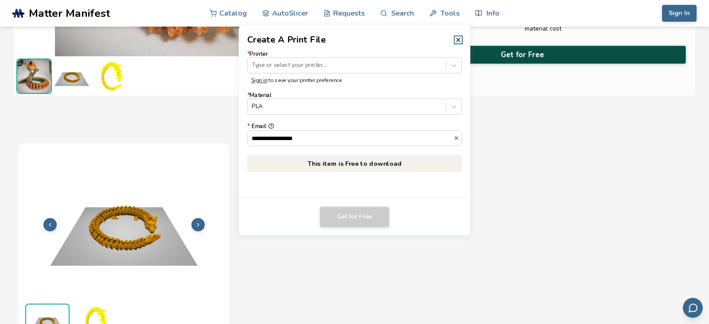
click at [522, 48] on dialog "**********" at bounding box center [355, 162] width 674 height 308
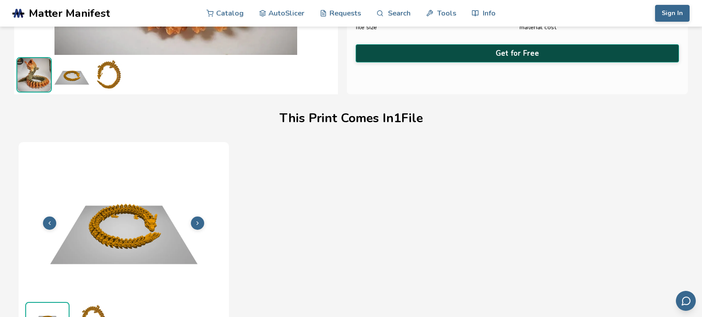
click at [522, 48] on button "Get for Free" at bounding box center [518, 53] width 324 height 18
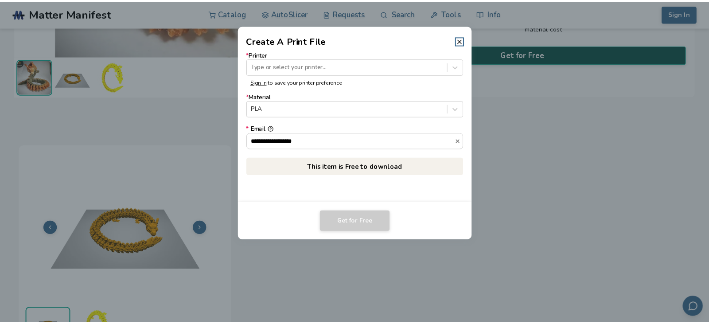
scroll to position [203, 0]
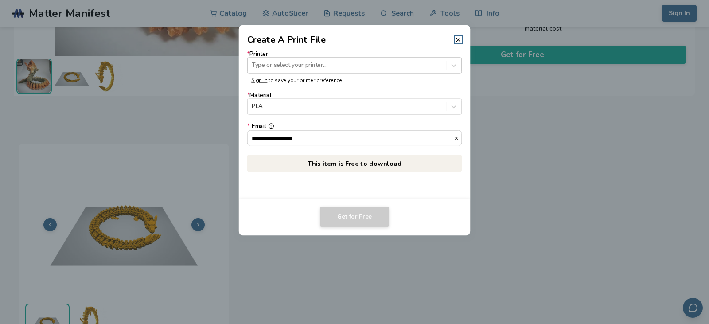
click at [336, 66] on div at bounding box center [347, 65] width 190 height 8
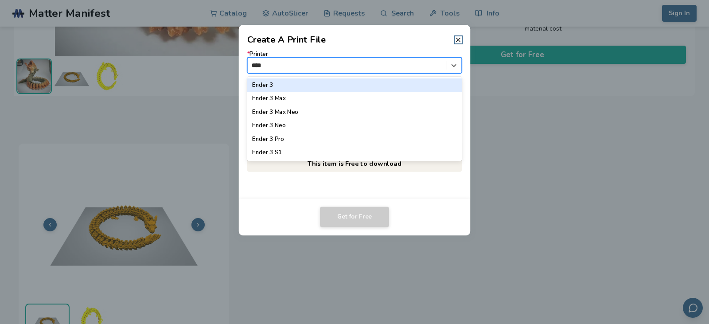
type input "*****"
click at [327, 82] on div "Ender 3" at bounding box center [354, 84] width 215 height 13
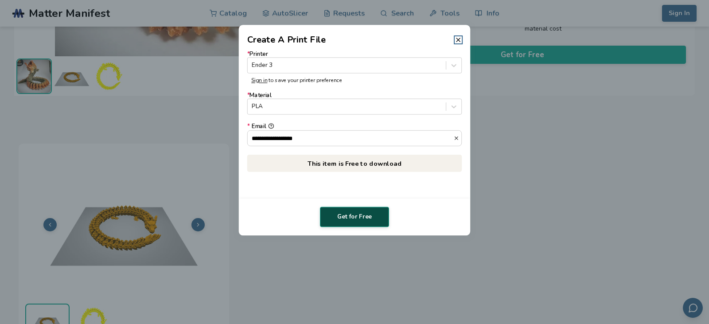
click at [360, 217] on button "Get for Free" at bounding box center [354, 217] width 69 height 20
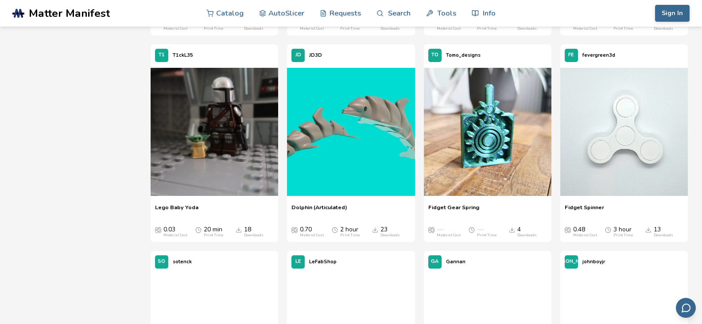
scroll to position [3821, 0]
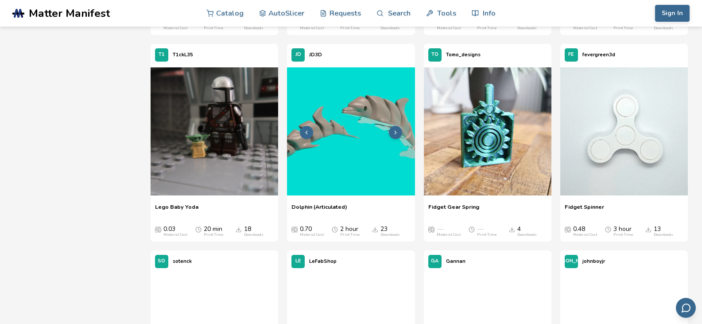
click at [369, 132] on img at bounding box center [351, 131] width 128 height 128
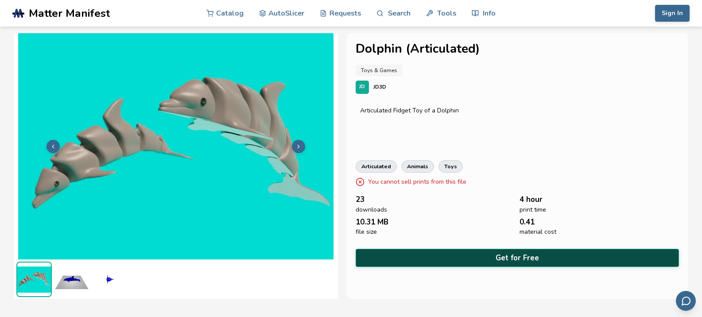
click at [535, 257] on button "Get for Free" at bounding box center [518, 258] width 324 height 18
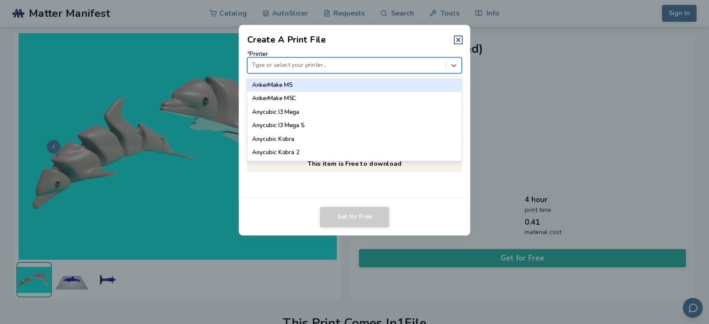
click at [364, 63] on div at bounding box center [347, 65] width 190 height 8
type input "*****"
click at [353, 83] on div "Ender 3" at bounding box center [354, 84] width 215 height 13
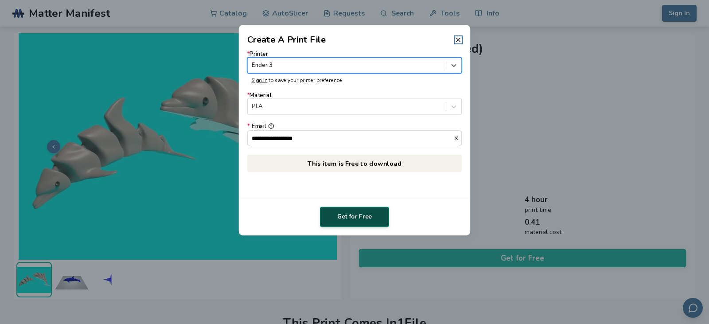
click at [344, 217] on button "Get for Free" at bounding box center [354, 217] width 69 height 20
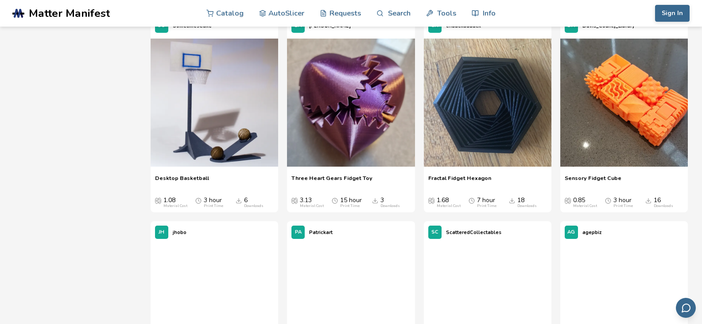
scroll to position [4264, 0]
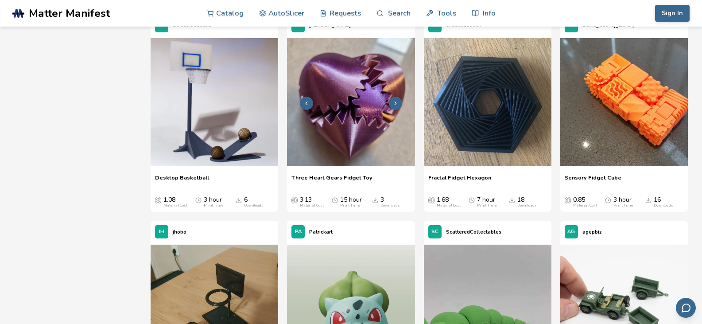
click at [354, 115] on img at bounding box center [351, 102] width 128 height 128
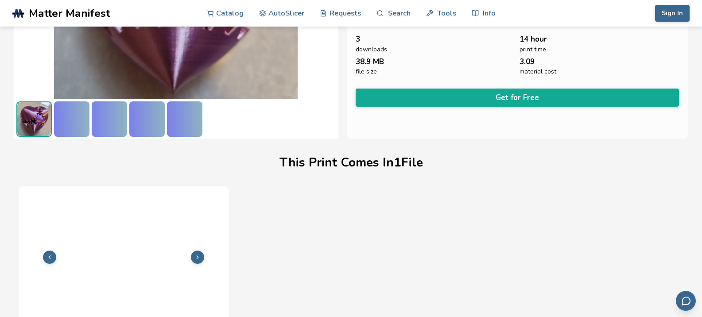
scroll to position [205, 0]
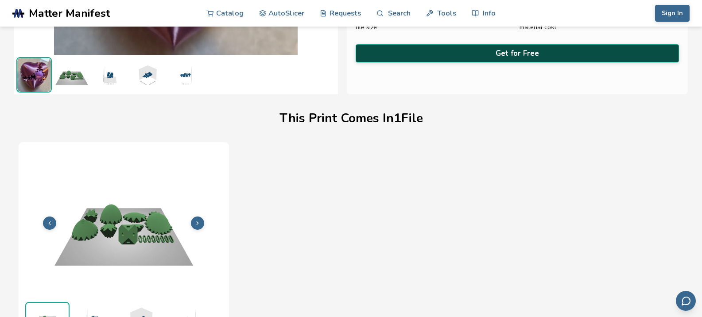
click at [505, 54] on button "Get for Free" at bounding box center [518, 53] width 324 height 18
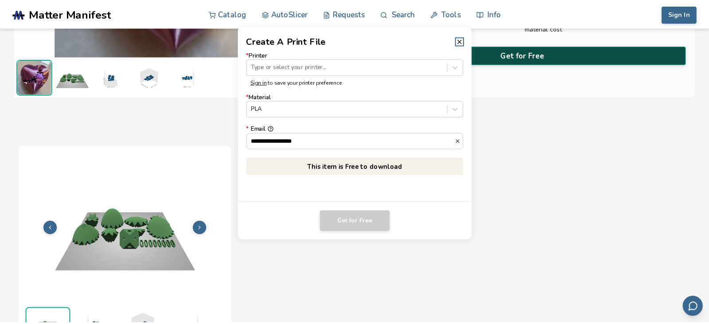
scroll to position [203, 0]
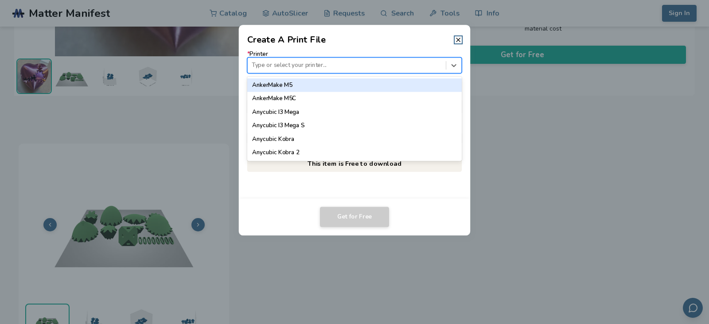
click at [318, 66] on div at bounding box center [347, 65] width 190 height 8
type input "*****"
click at [313, 87] on div "Ender 3" at bounding box center [354, 84] width 215 height 13
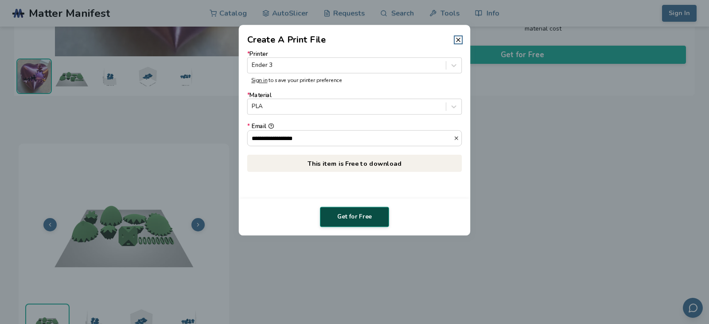
click at [357, 218] on button "Get for Free" at bounding box center [354, 217] width 69 height 20
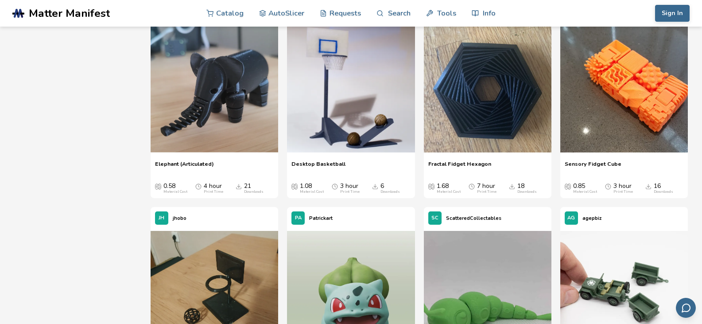
scroll to position [4278, 0]
click at [645, 98] on img at bounding box center [625, 88] width 128 height 128
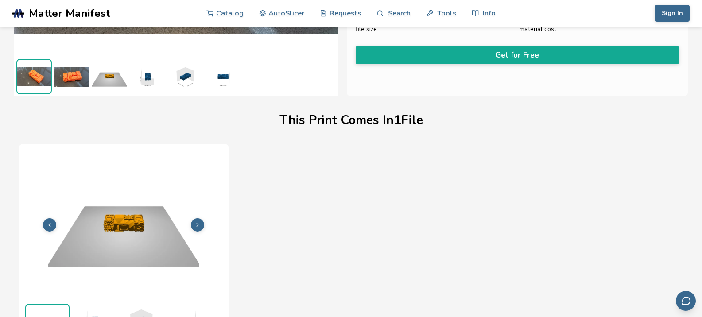
scroll to position [205, 0]
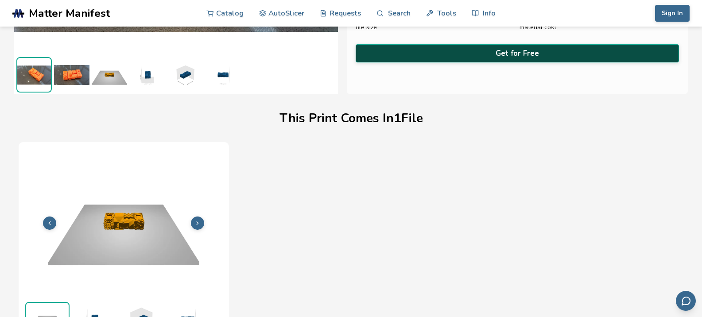
click at [533, 50] on button "Get for Free" at bounding box center [518, 53] width 324 height 18
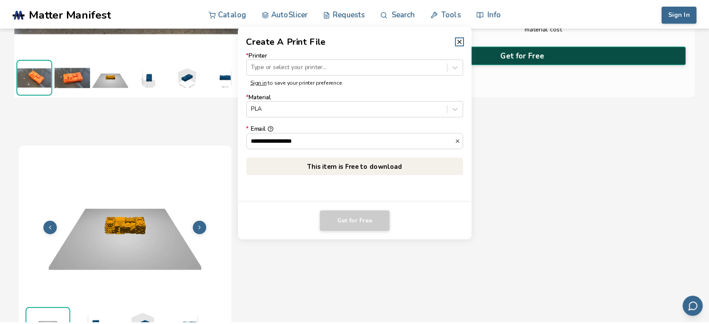
scroll to position [203, 0]
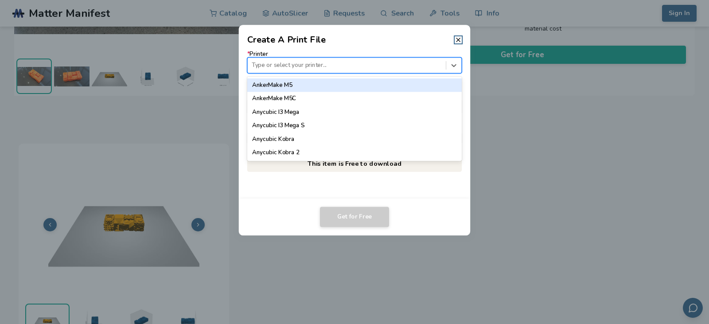
click at [358, 66] on div at bounding box center [347, 65] width 190 height 8
type input "*****"
click at [345, 85] on div "Ender 3" at bounding box center [354, 84] width 215 height 13
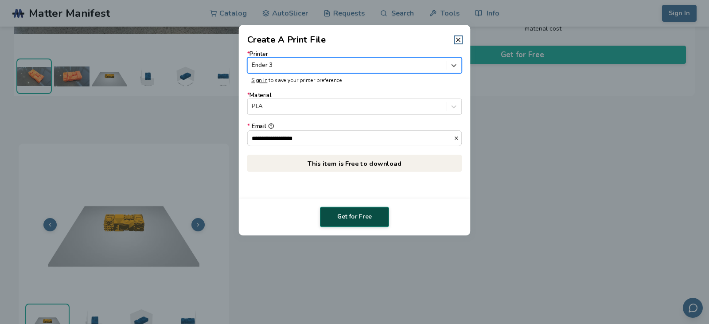
click at [367, 214] on button "Get for Free" at bounding box center [354, 217] width 69 height 20
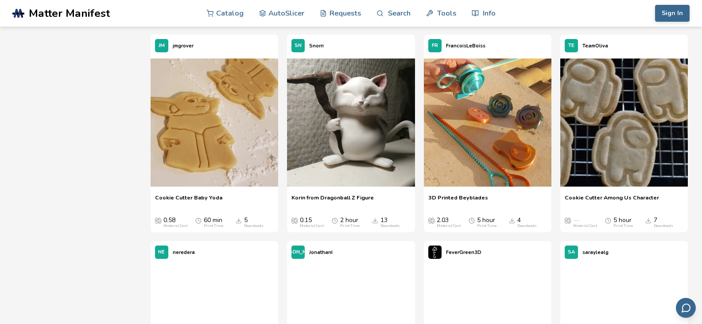
scroll to position [4868, 0]
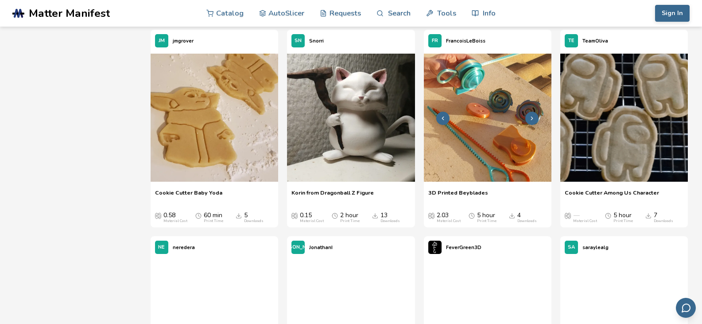
click at [480, 120] on img at bounding box center [488, 118] width 128 height 128
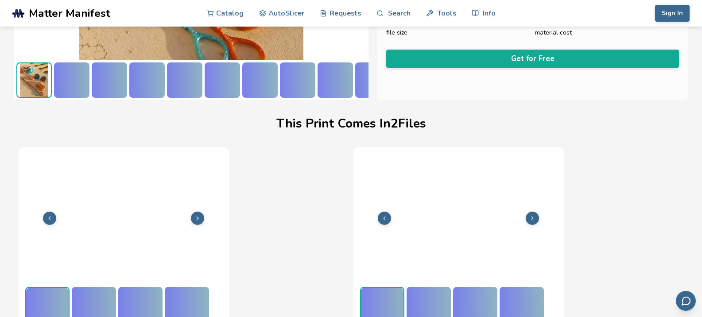
scroll to position [205, 4]
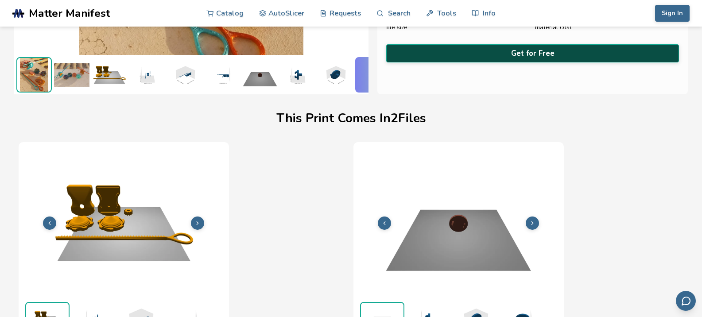
click at [610, 50] on button "Get for Free" at bounding box center [532, 53] width 293 height 18
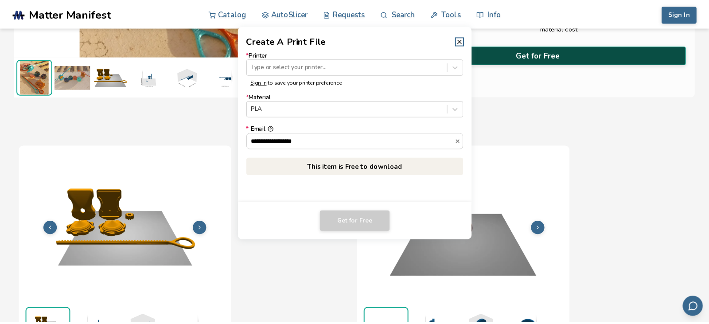
scroll to position [205, 0]
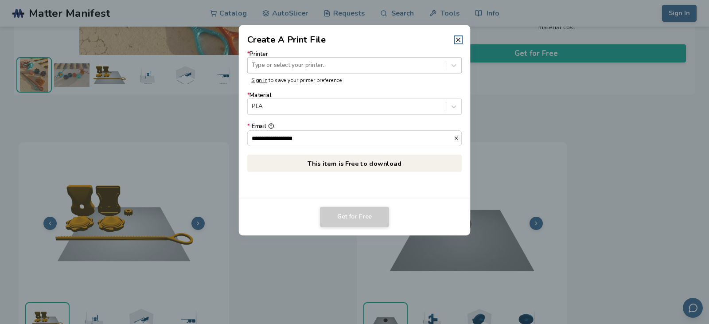
click at [356, 61] on div at bounding box center [347, 65] width 190 height 8
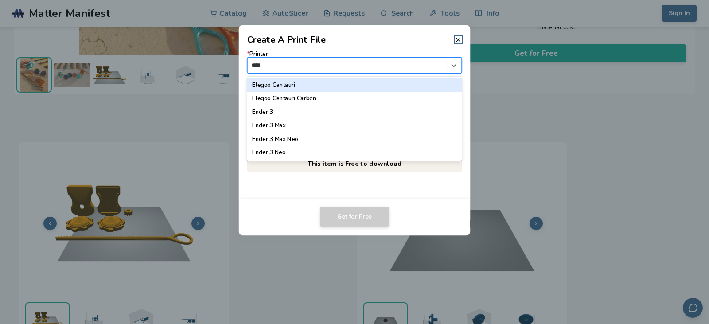
type input "*****"
click at [331, 84] on div "Ender 3" at bounding box center [354, 84] width 215 height 13
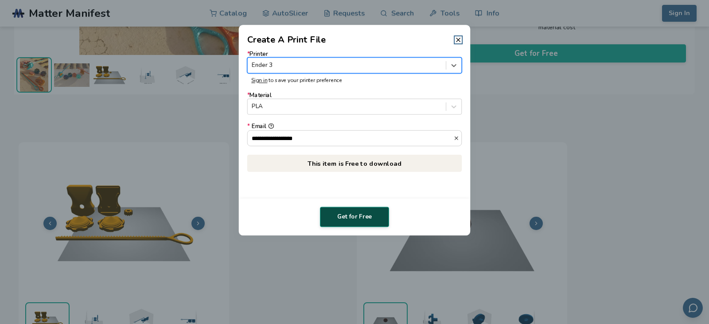
click at [359, 214] on button "Get for Free" at bounding box center [354, 217] width 69 height 20
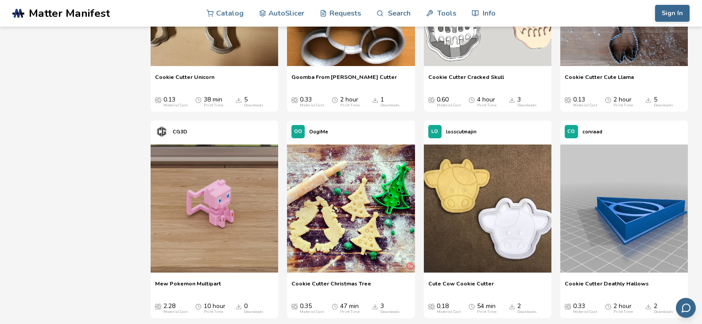
scroll to position [5810, 0]
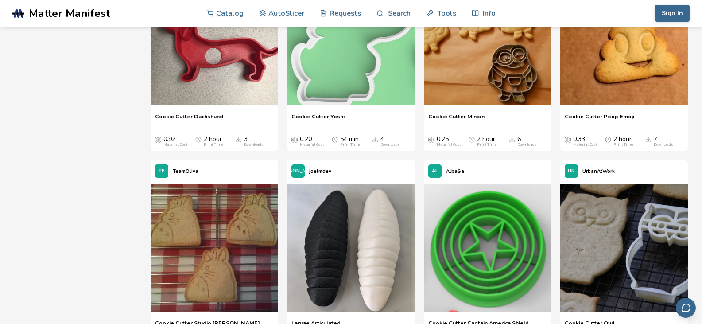
scroll to position [6389, 0]
click at [602, 162] on div "UR UrbanAtWork" at bounding box center [625, 171] width 128 height 22
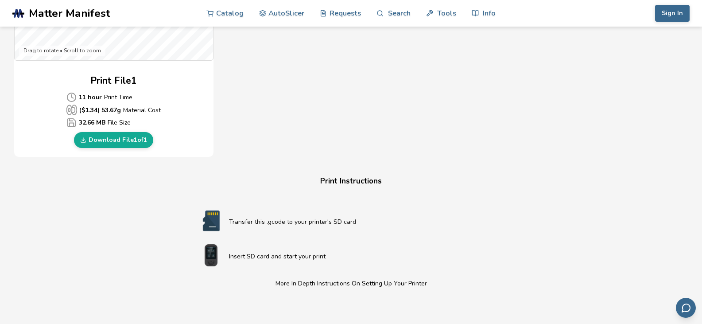
scroll to position [389, 0]
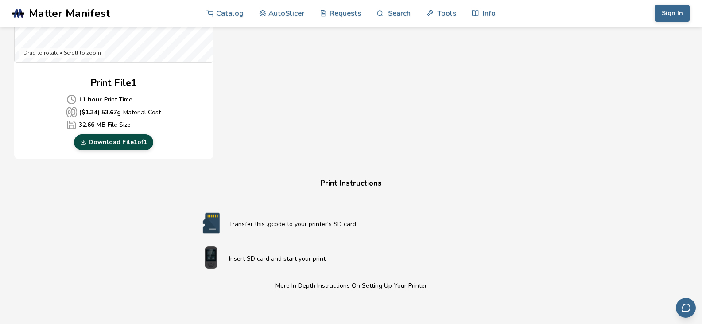
click at [123, 143] on link "Download File 1 of 1" at bounding box center [113, 142] width 79 height 16
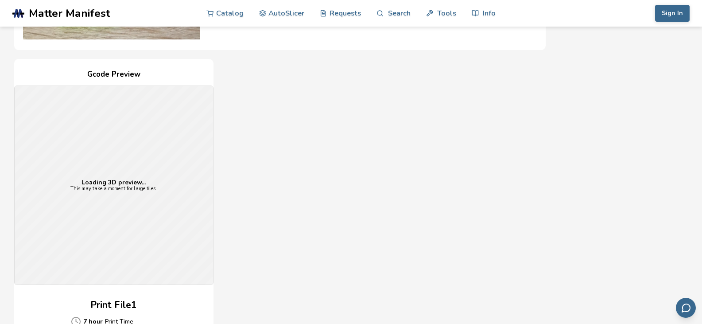
scroll to position [169, 0]
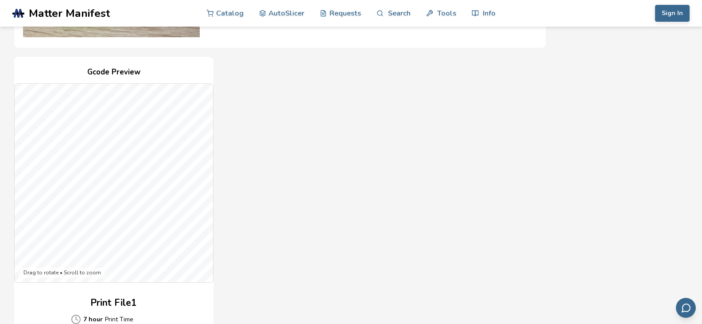
scroll to position [302, 0]
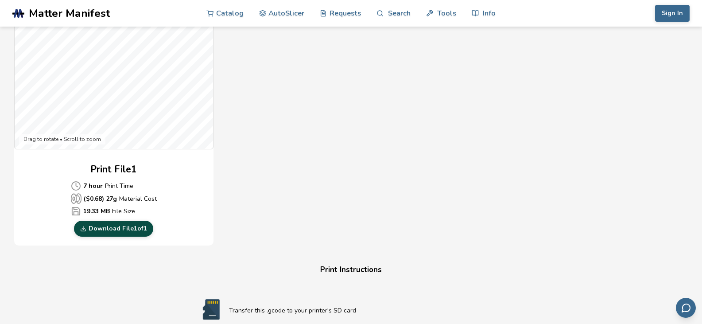
click at [104, 230] on link "Download File 1 of 1" at bounding box center [113, 229] width 79 height 16
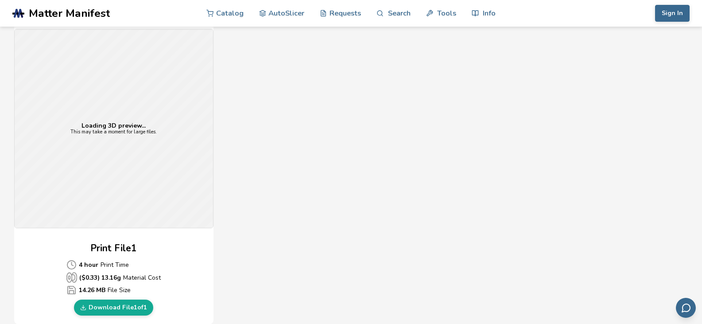
scroll to position [281, 0]
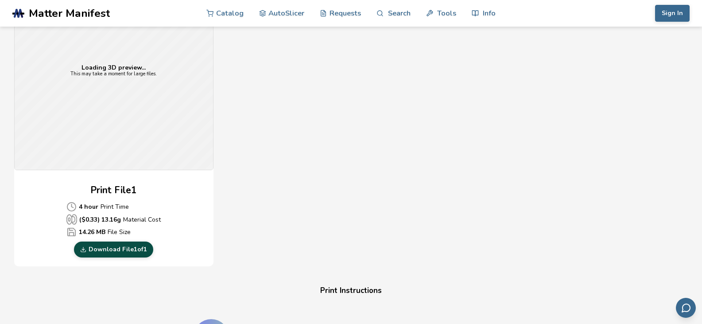
click at [121, 246] on link "Download File 1 of 1" at bounding box center [113, 250] width 79 height 16
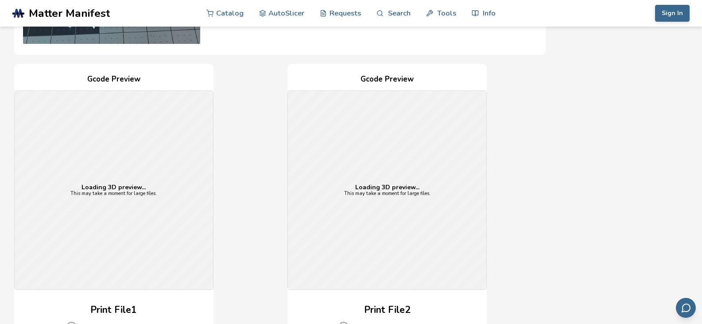
scroll to position [162, 0]
click at [133, 277] on div "Gcode Preview Loading 3D preview... This may take a moment for large files. Pri…" at bounding box center [113, 224] width 199 height 323
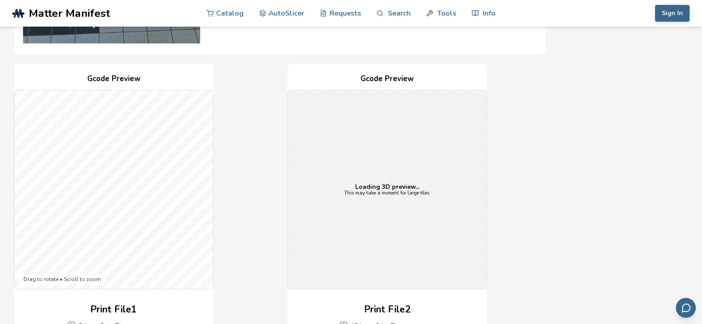
scroll to position [251, 0]
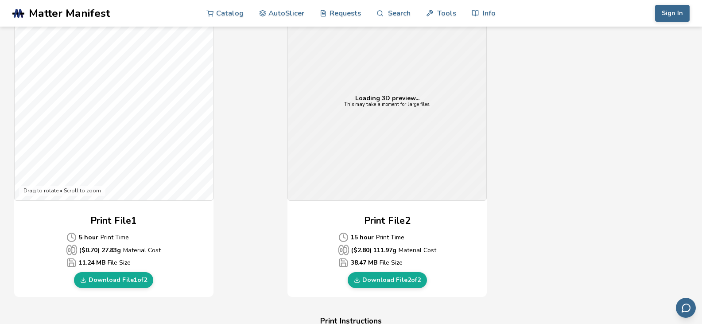
drag, startPoint x: 388, startPoint y: 283, endPoint x: 650, endPoint y: 0, distance: 386.0
click at [388, 283] on link "Download File 2 of 2" at bounding box center [387, 280] width 79 height 16
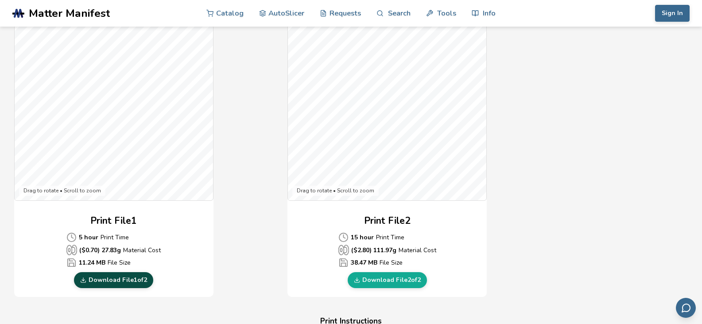
click at [122, 275] on link "Download File 1 of 2" at bounding box center [113, 280] width 79 height 16
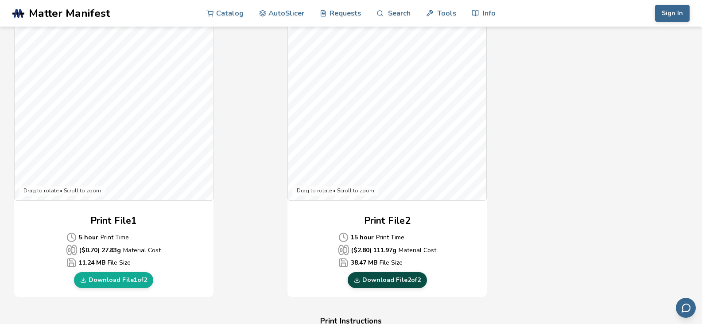
click at [385, 278] on link "Download File 2 of 2" at bounding box center [387, 280] width 79 height 16
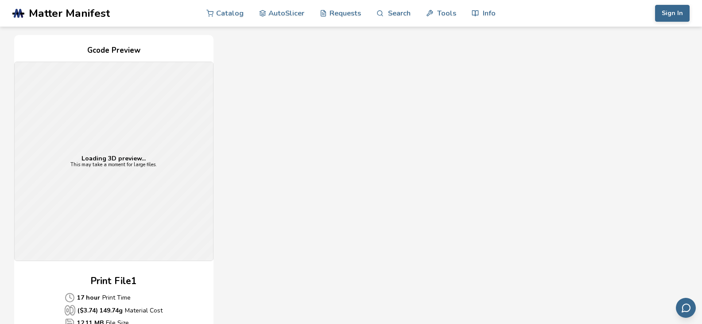
scroll to position [288, 0]
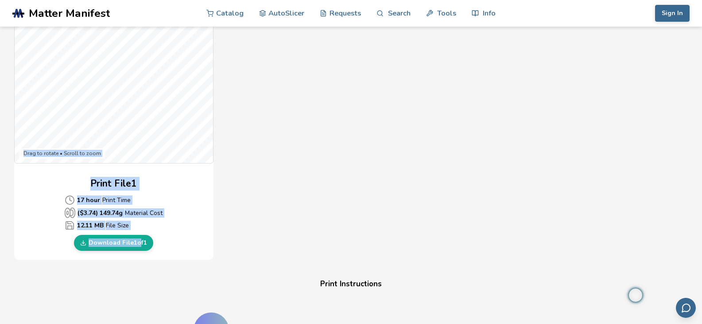
click at [196, 238] on div "Print File 1 17 hour Print Time ($ 3.74 ) 149.74 g Material Cost 12.11 MB File …" at bounding box center [113, 214] width 199 height 74
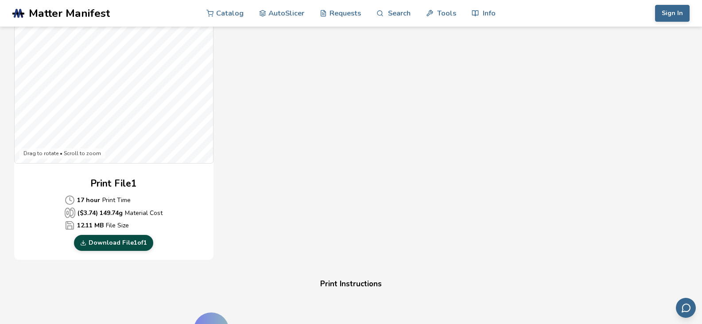
click at [113, 249] on link "Download File 1 of 1" at bounding box center [113, 243] width 79 height 16
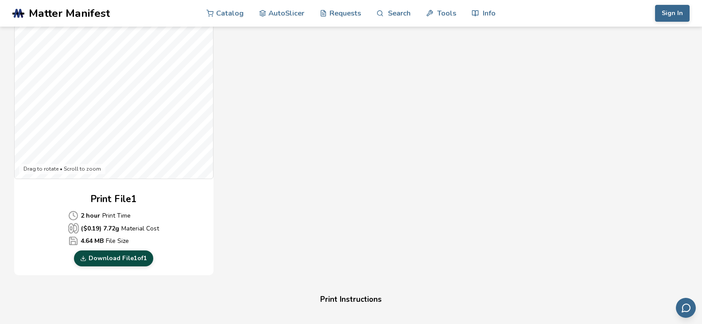
click at [135, 258] on link "Download File 1 of 1" at bounding box center [113, 258] width 79 height 16
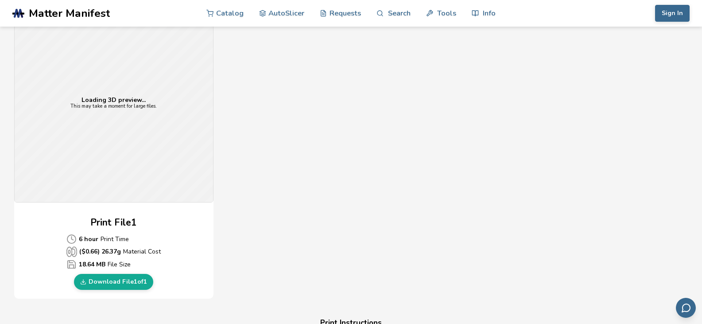
scroll to position [260, 0]
click at [110, 273] on link "Download File 1 of 1" at bounding box center [113, 281] width 79 height 16
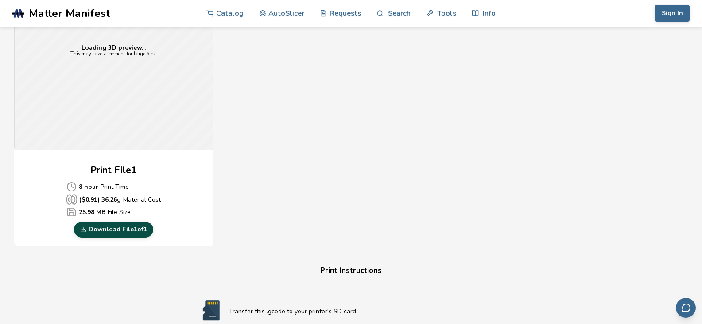
scroll to position [302, 0]
drag, startPoint x: 122, startPoint y: 232, endPoint x: 567, endPoint y: 0, distance: 501.7
click at [122, 232] on link "Download File 1 of 1" at bounding box center [113, 229] width 79 height 16
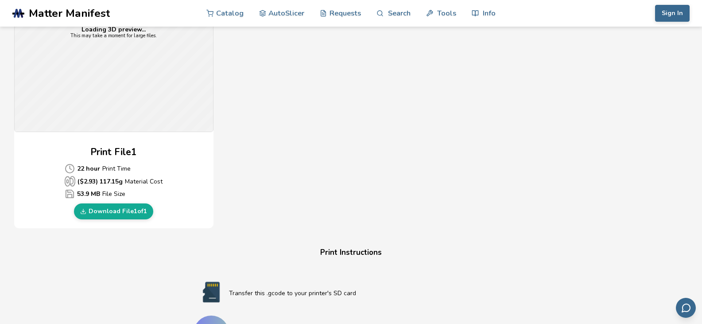
scroll to position [325, 0]
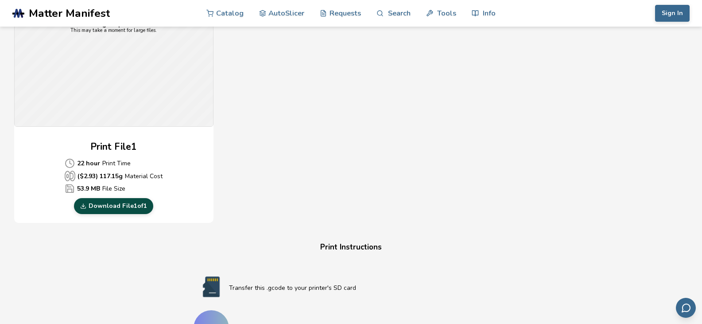
click at [139, 205] on link "Download File 1 of 1" at bounding box center [113, 206] width 79 height 16
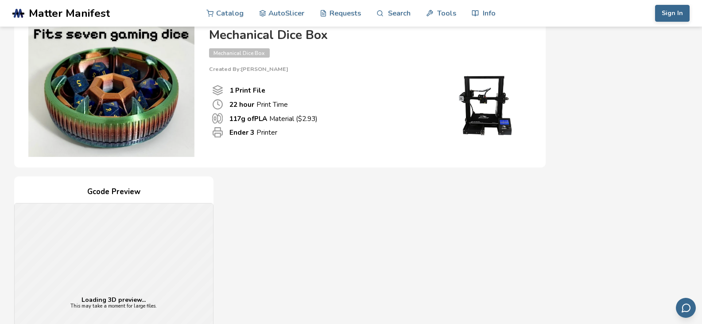
scroll to position [49, 0]
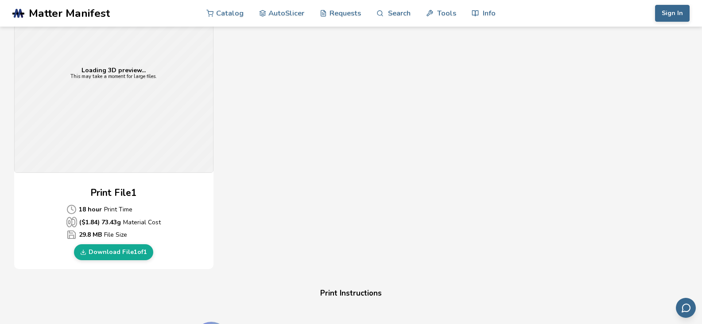
scroll to position [283, 0]
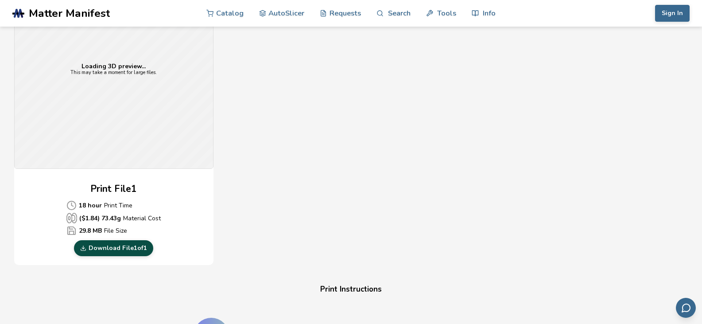
click at [119, 245] on link "Download File 1 of 1" at bounding box center [113, 248] width 79 height 16
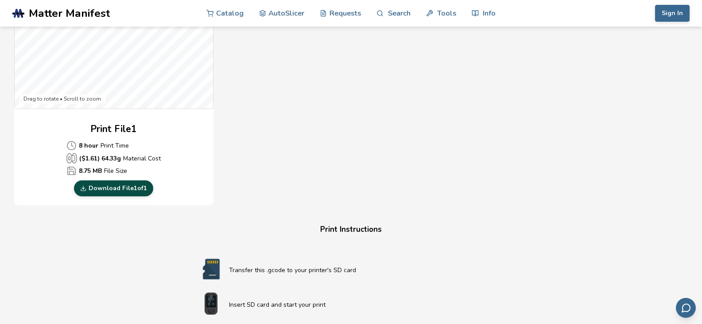
click at [128, 183] on link "Download File 1 of 1" at bounding box center [113, 188] width 79 height 16
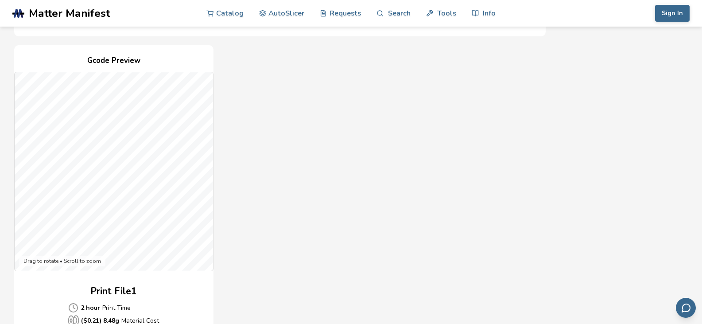
scroll to position [316, 0]
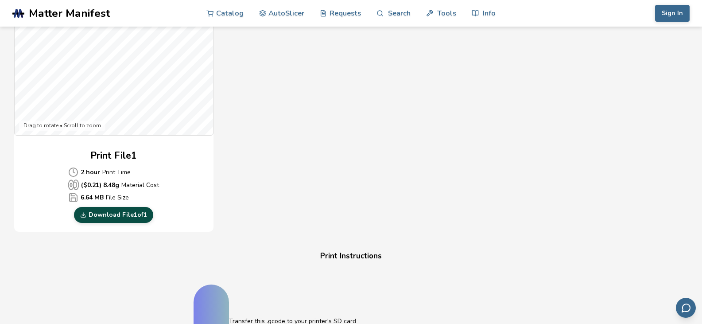
click at [137, 213] on link "Download File 1 of 1" at bounding box center [113, 215] width 79 height 16
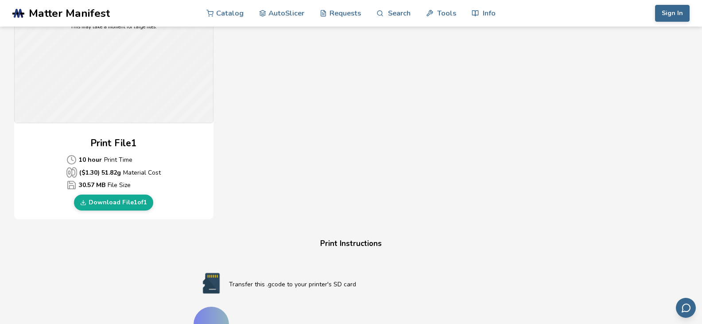
scroll to position [334, 0]
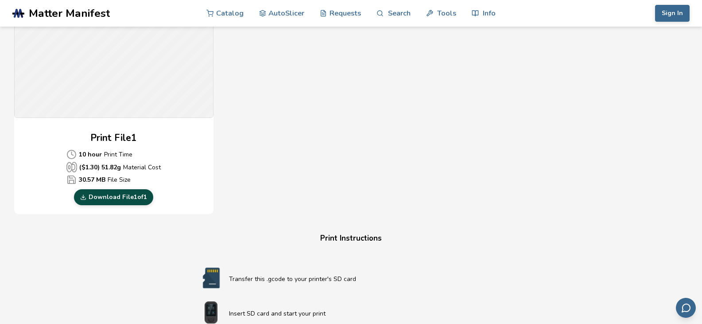
click at [113, 192] on link "Download File 1 of 1" at bounding box center [113, 197] width 79 height 16
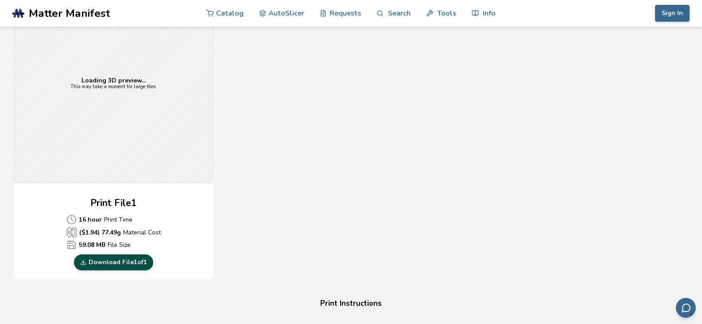
scroll to position [269, 0]
click at [133, 260] on link "Download File 1 of 1" at bounding box center [113, 262] width 79 height 16
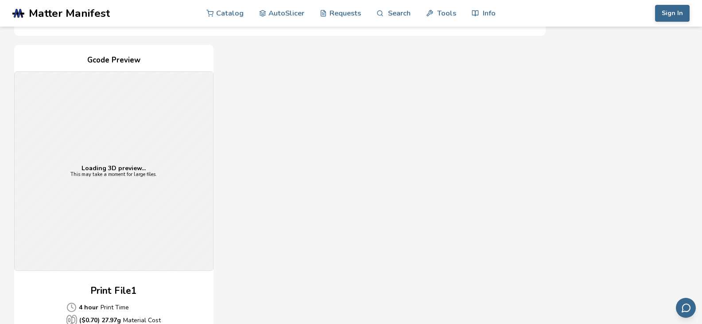
scroll to position [253, 0]
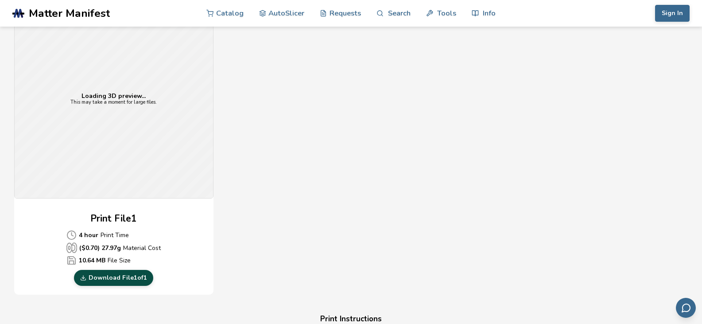
click at [113, 270] on link "Download File 1 of 1" at bounding box center [113, 278] width 79 height 16
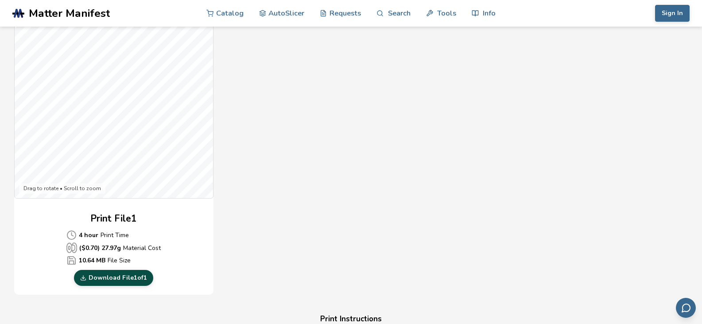
scroll to position [269, 0]
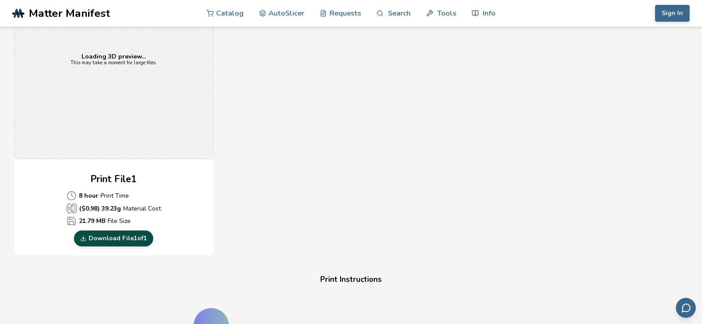
scroll to position [294, 0]
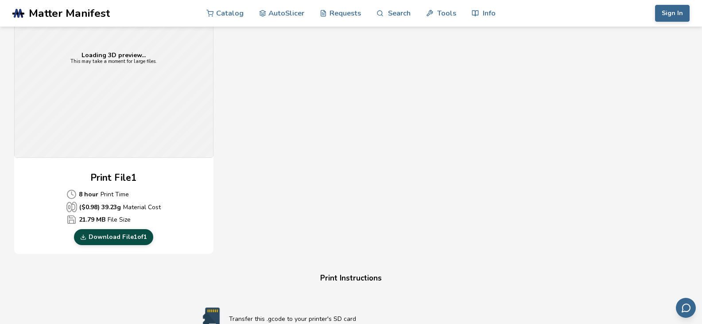
click at [136, 237] on link "Download File 1 of 1" at bounding box center [113, 237] width 79 height 16
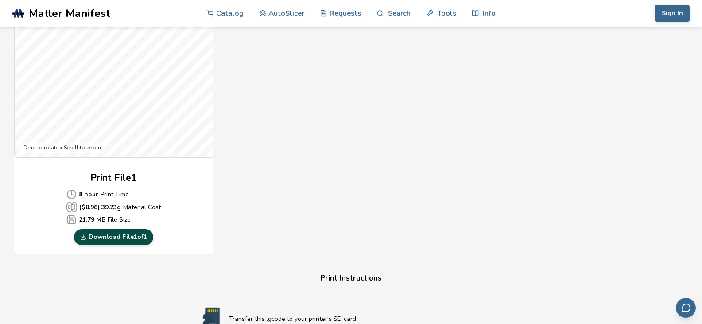
scroll to position [419, 0]
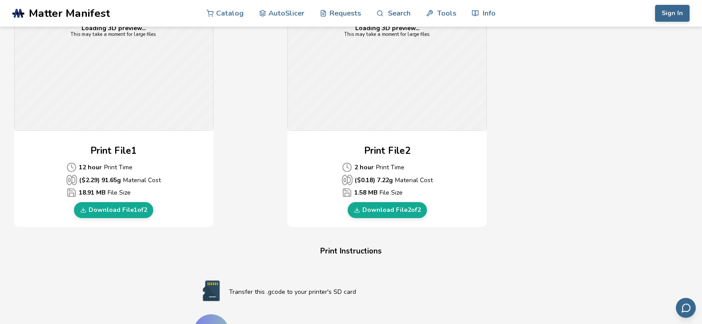
scroll to position [321, 0]
click at [129, 211] on link "Download File 1 of 2" at bounding box center [113, 210] width 79 height 16
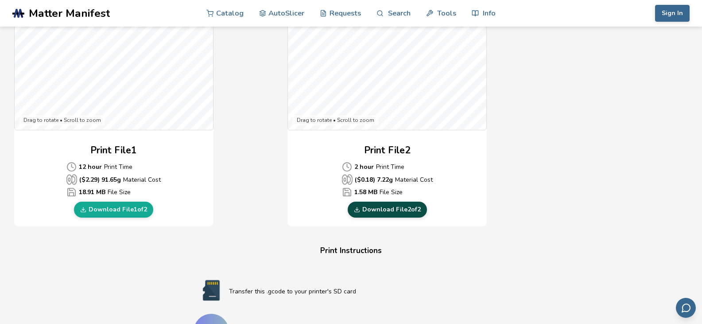
click at [377, 210] on link "Download File 2 of 2" at bounding box center [387, 210] width 79 height 16
